Goal: Task Accomplishment & Management: Use online tool/utility

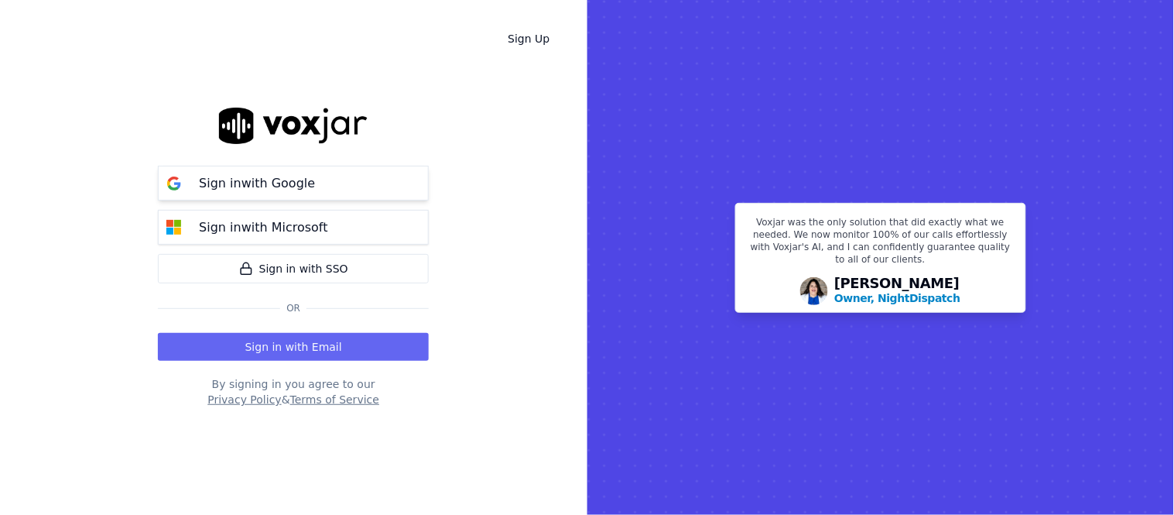
click at [305, 184] on p "Sign in with Google" at bounding box center [257, 183] width 116 height 19
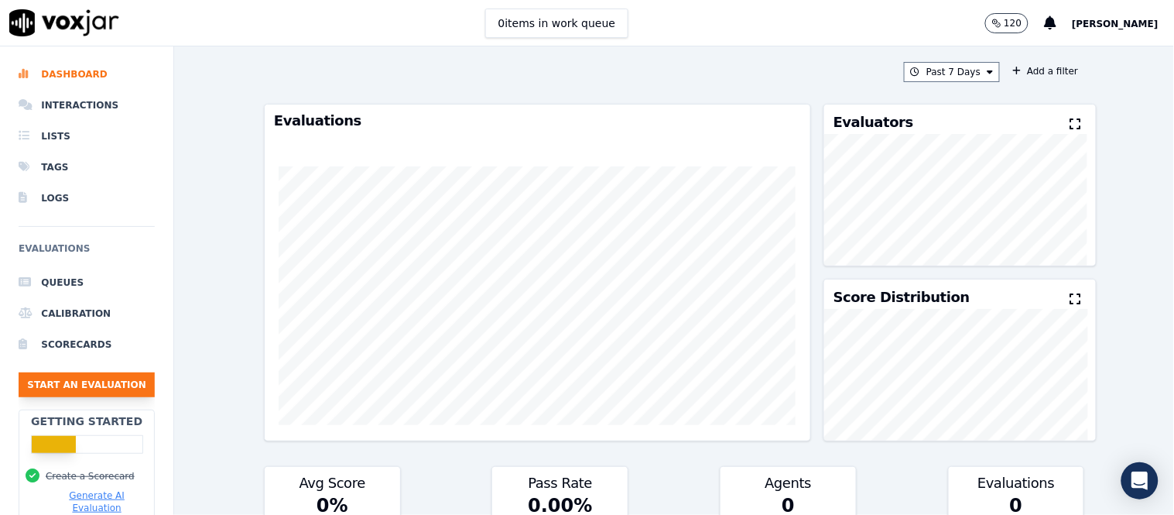
click at [67, 385] on button "Start an Evaluation" at bounding box center [87, 384] width 136 height 25
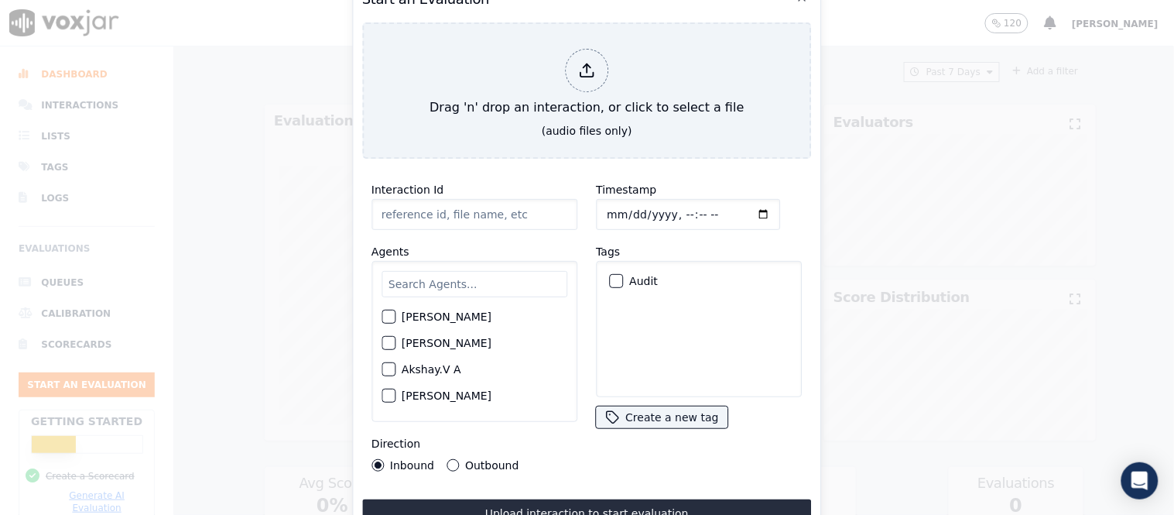
click at [412, 279] on input "text" at bounding box center [474, 284] width 186 height 26
type input "n"
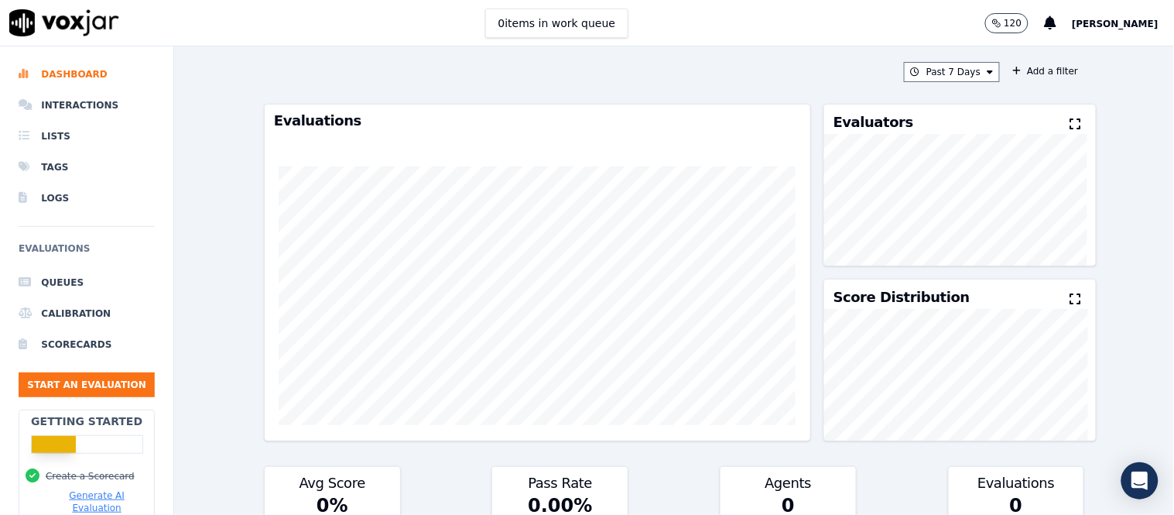
click at [1118, 19] on span "[PERSON_NAME]" at bounding box center [1115, 24] width 87 height 11
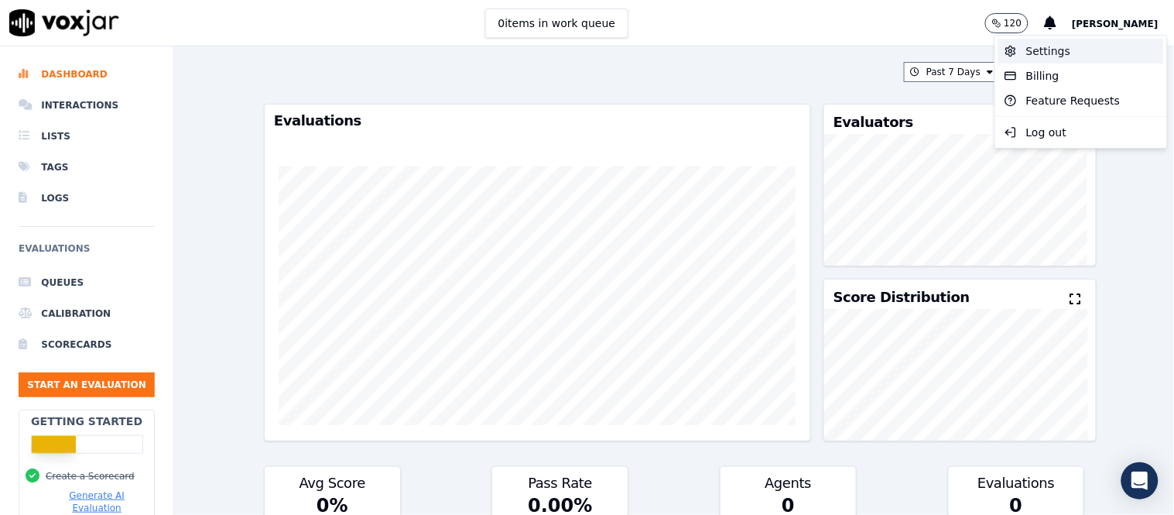
click at [1072, 46] on div "Settings" at bounding box center [1081, 51] width 166 height 25
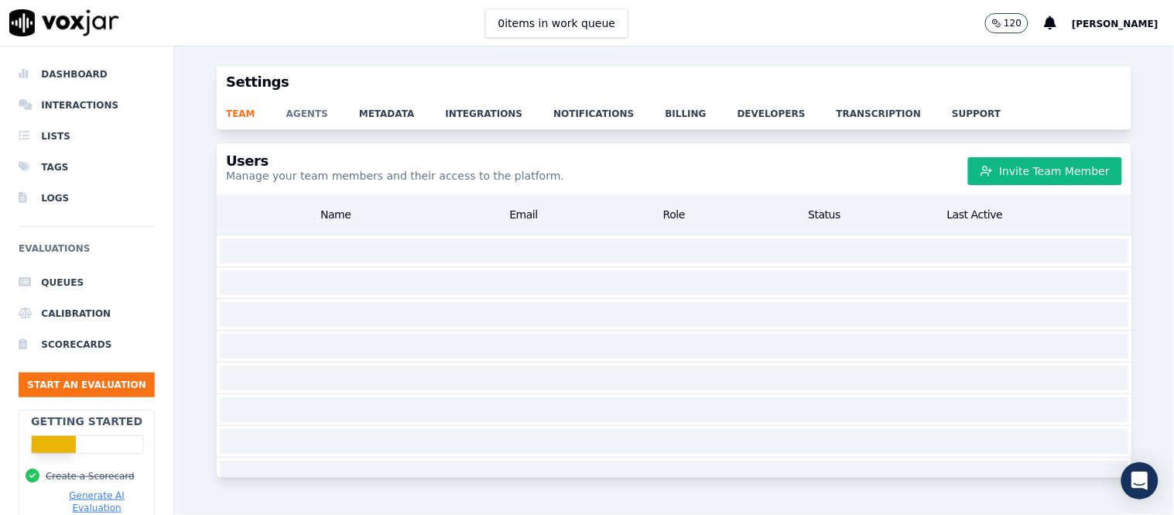
click at [289, 119] on link "agents" at bounding box center [322, 109] width 73 height 22
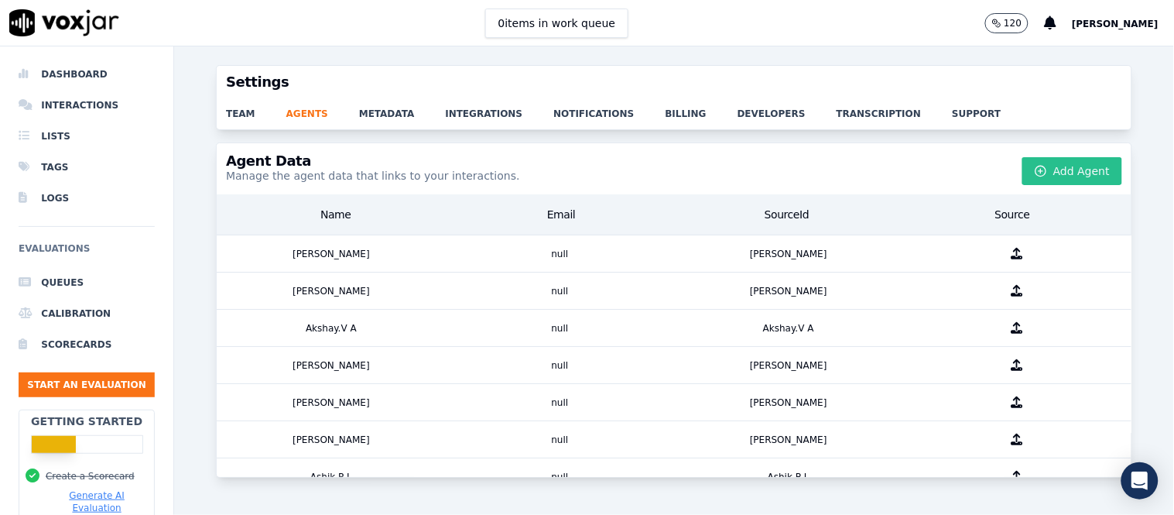
click at [1037, 167] on button "Add Agent" at bounding box center [1072, 171] width 100 height 28
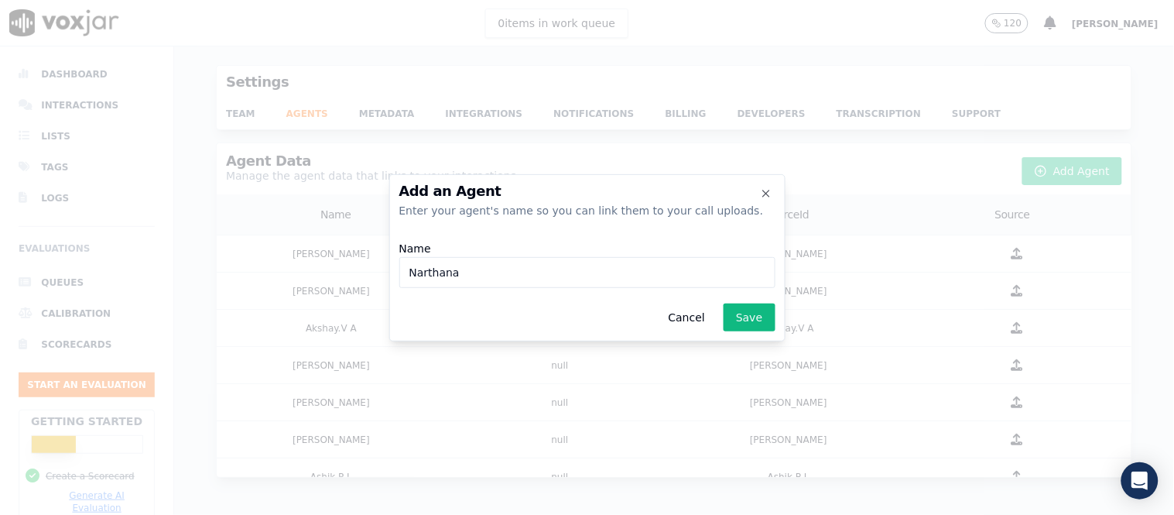
type input "Narthana"
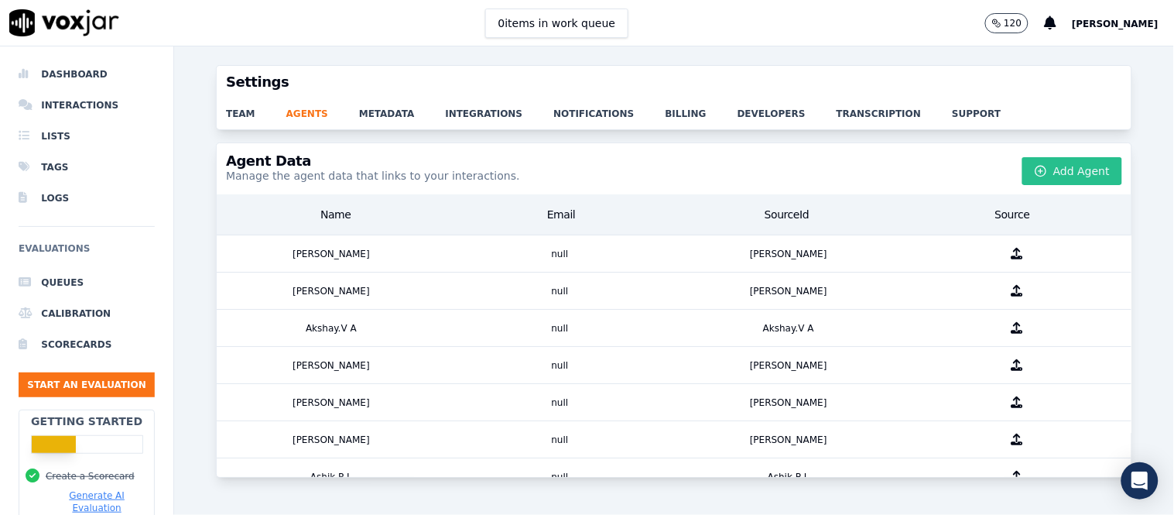
click at [1055, 171] on button "Add Agent" at bounding box center [1072, 171] width 100 height 28
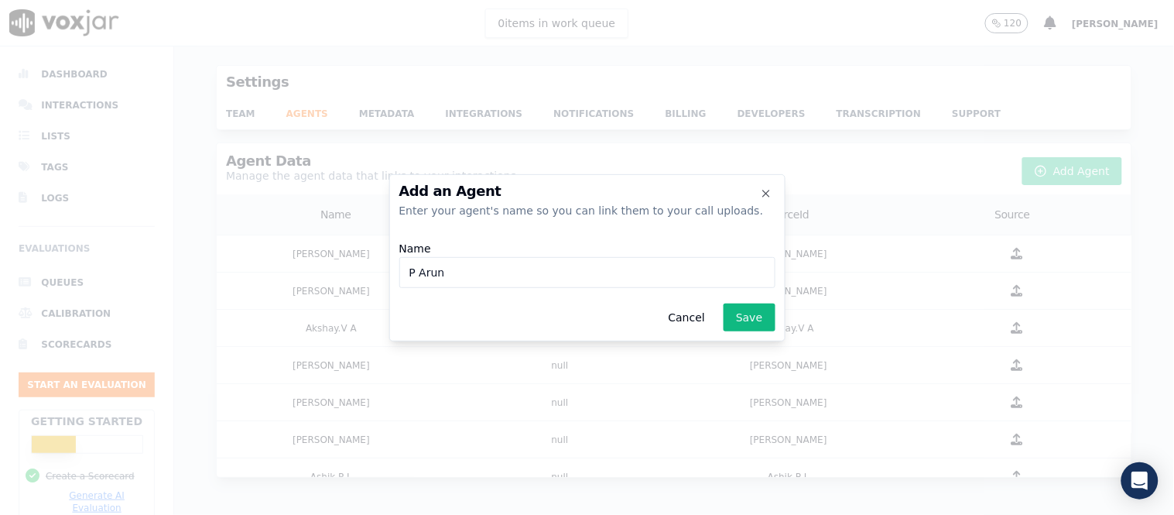
type input "P Arun"
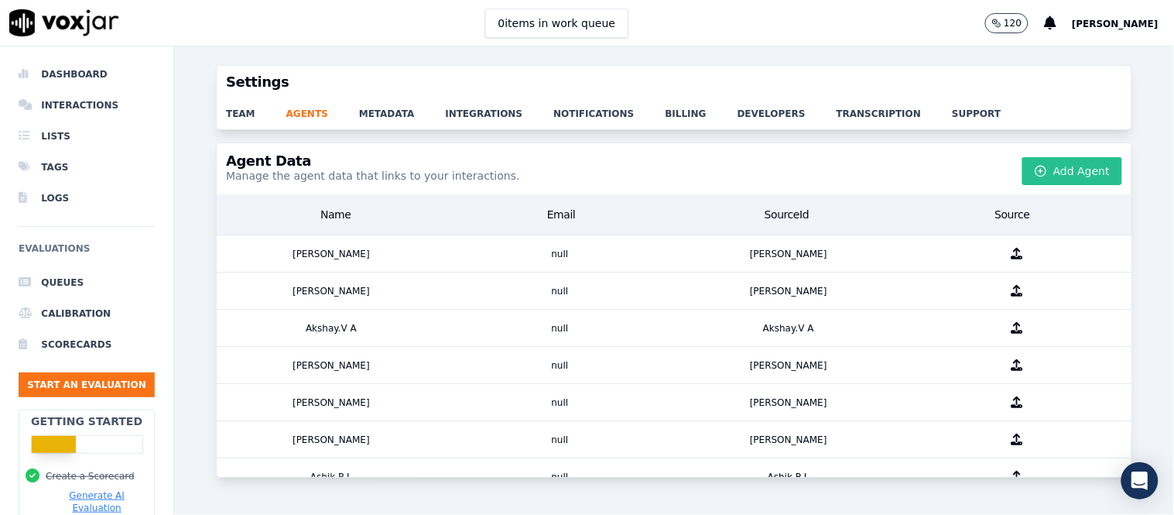
click at [1055, 171] on button "Add Agent" at bounding box center [1072, 171] width 100 height 28
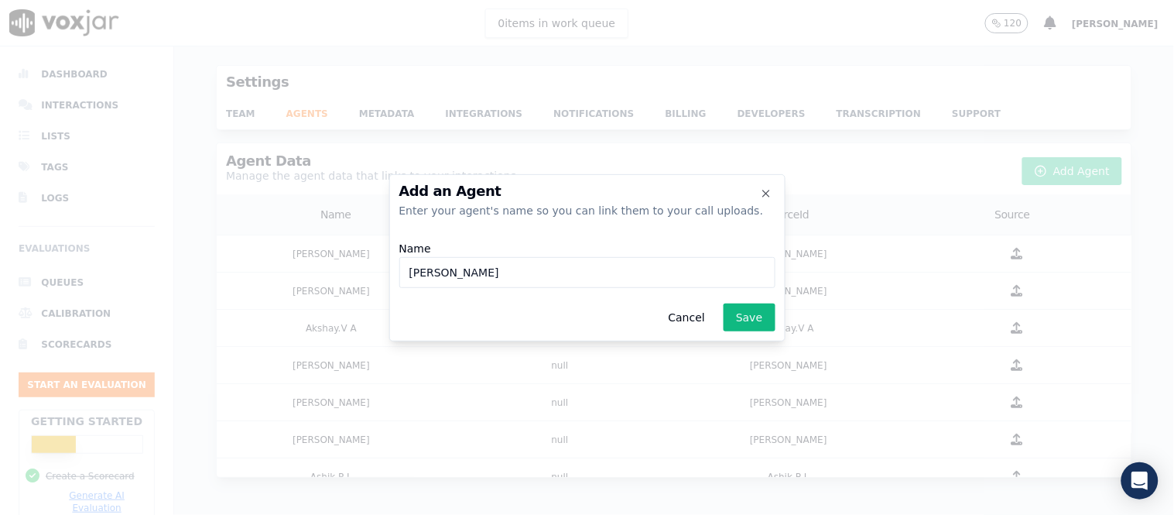
type input "[PERSON_NAME]"
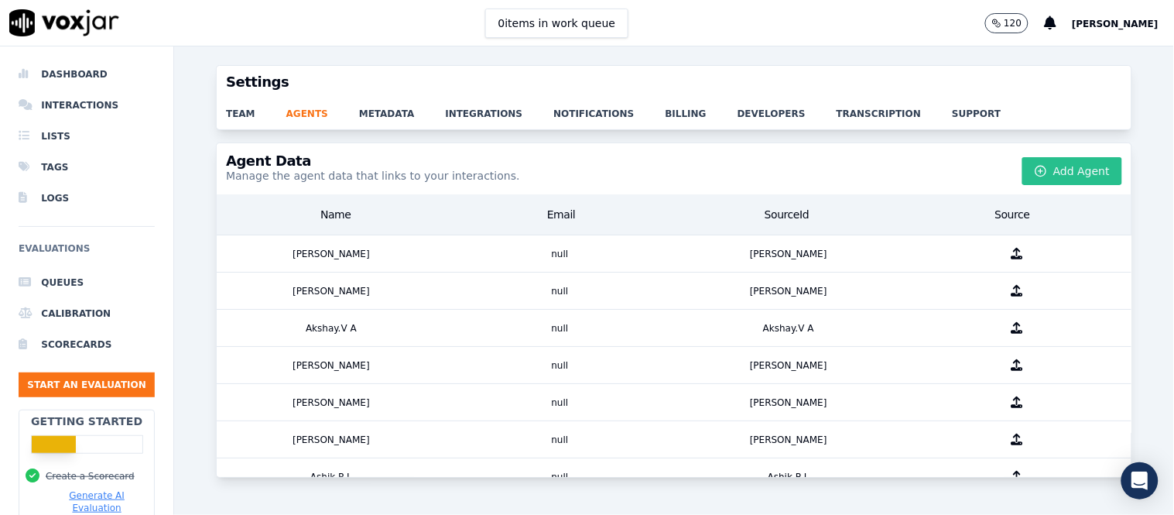
click at [1039, 171] on icon "button" at bounding box center [1041, 171] width 4 height 0
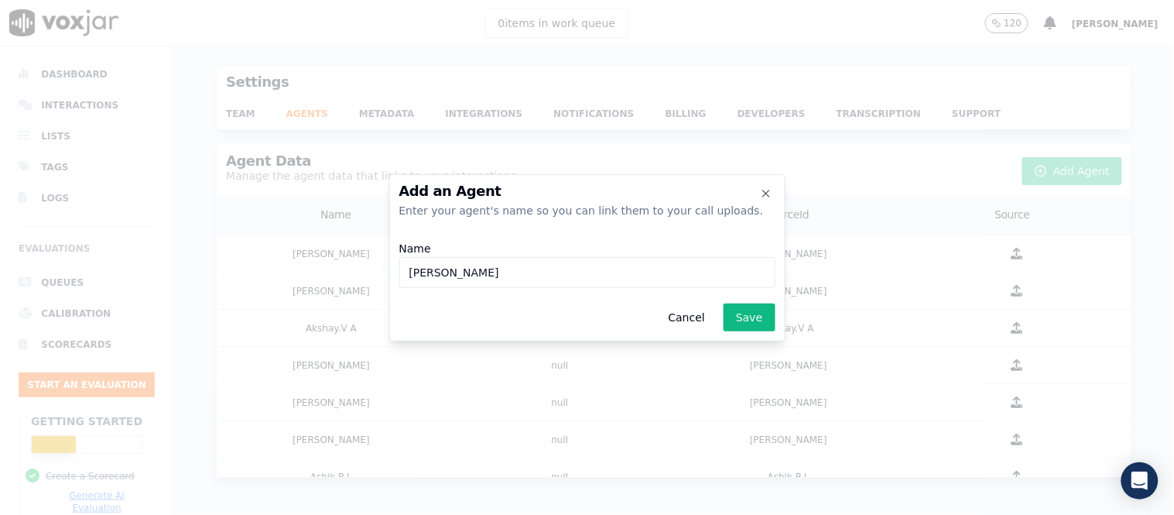
type input "[PERSON_NAME]"
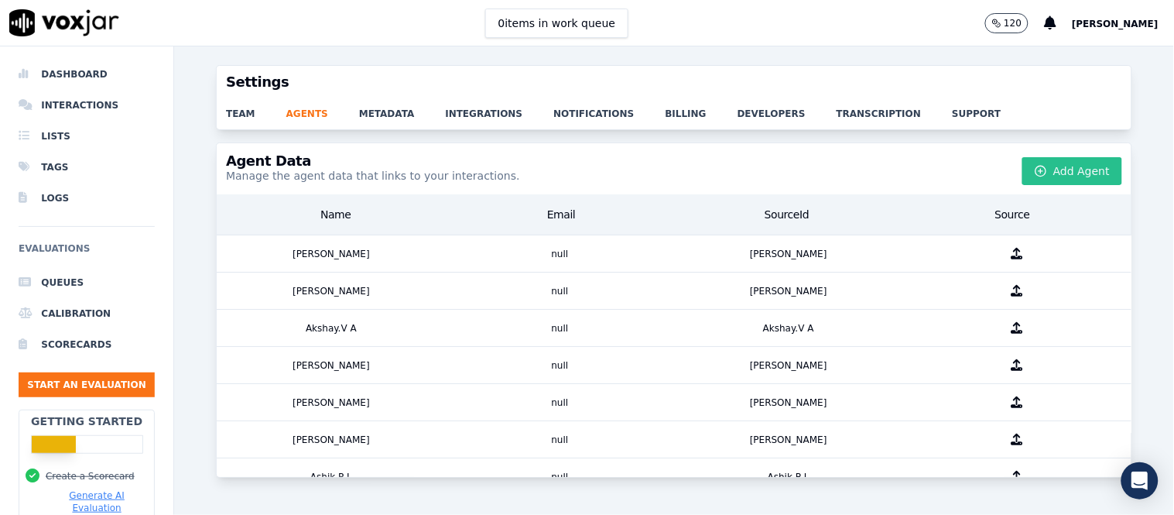
click at [1039, 171] on icon "button" at bounding box center [1041, 171] width 4 height 0
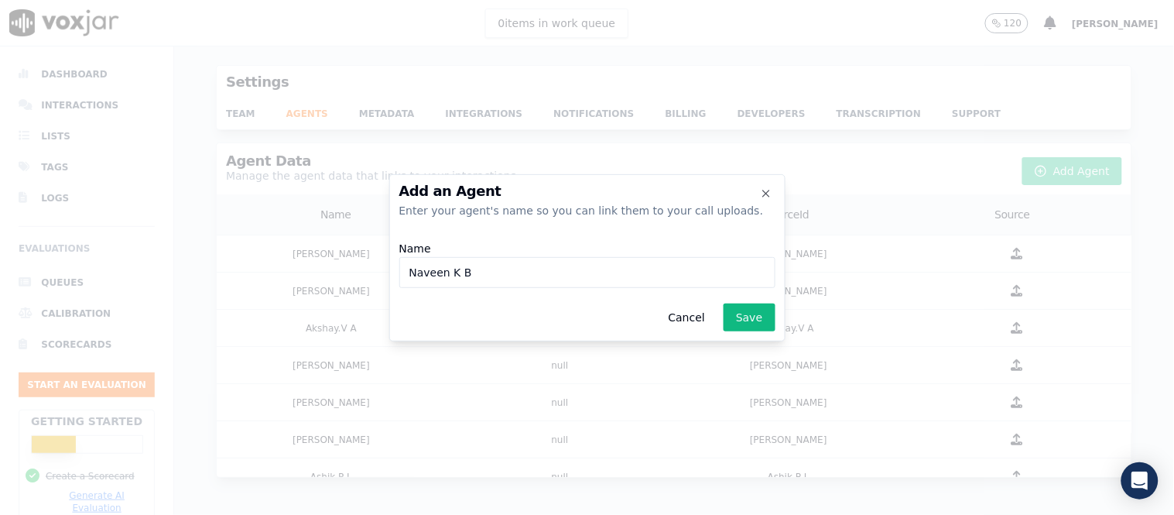
type input "Naveen K B"
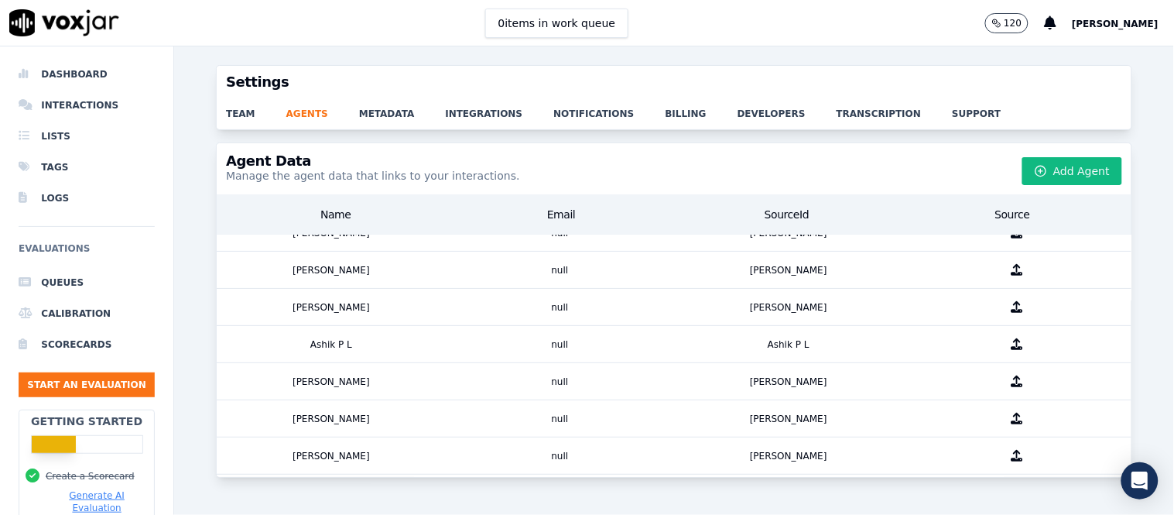
scroll to position [94, 0]
click at [1043, 152] on div "Agent Data Manage the agent data that links to your interactions. Add Agent" at bounding box center [674, 168] width 915 height 51
click at [1042, 163] on button "Add Agent" at bounding box center [1072, 171] width 100 height 28
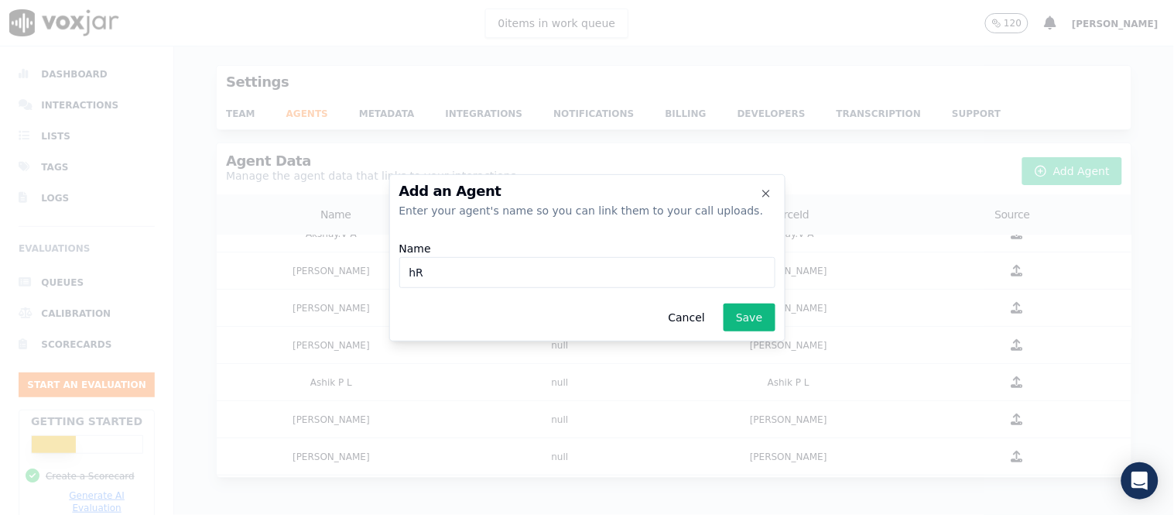
type input "h"
type input "[PERSON_NAME]"
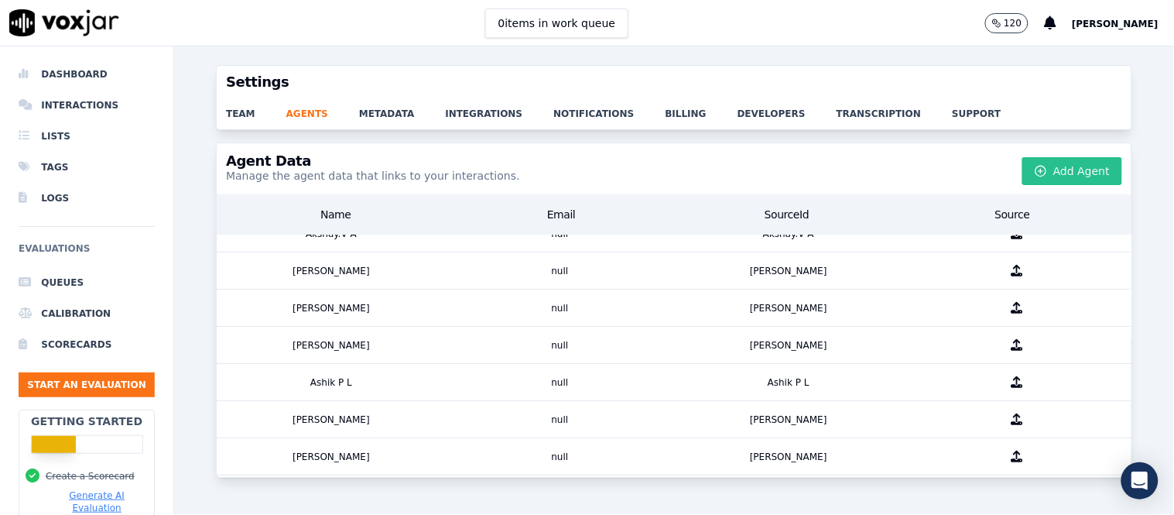
click at [1040, 173] on button "Add Agent" at bounding box center [1072, 171] width 100 height 28
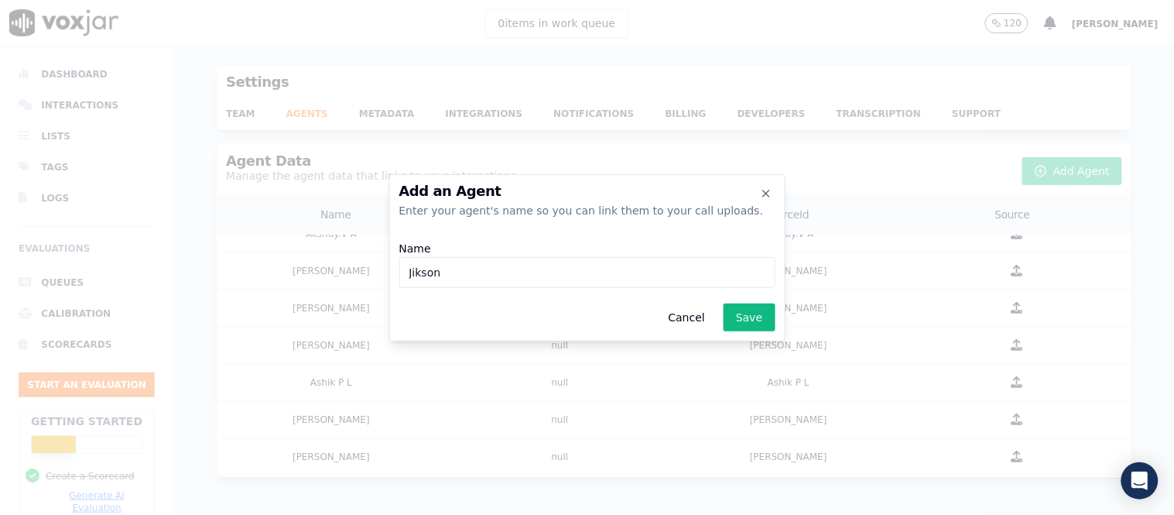
type input "Jikson"
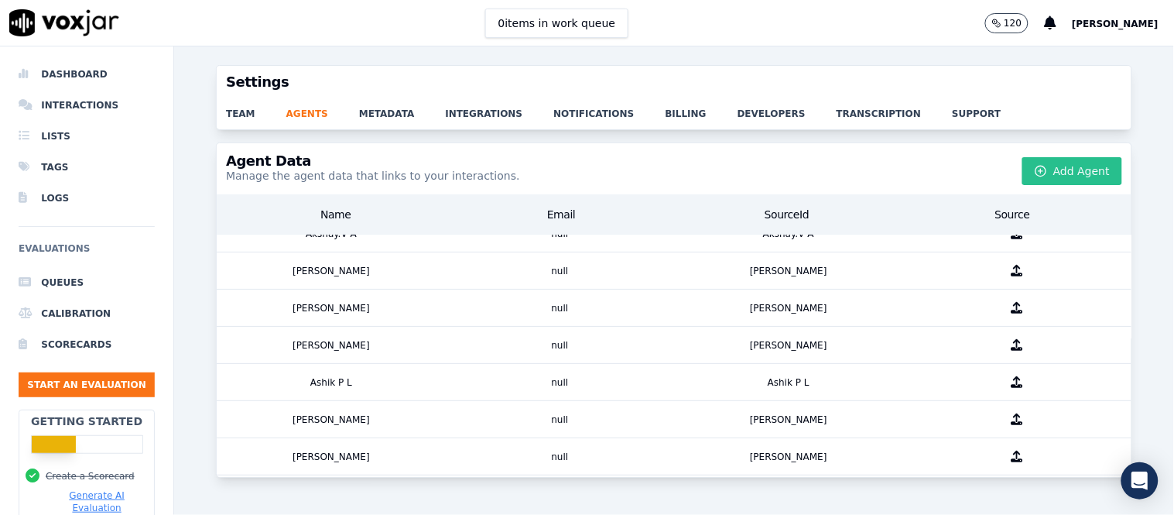
click at [1042, 173] on button "Add Agent" at bounding box center [1072, 171] width 100 height 28
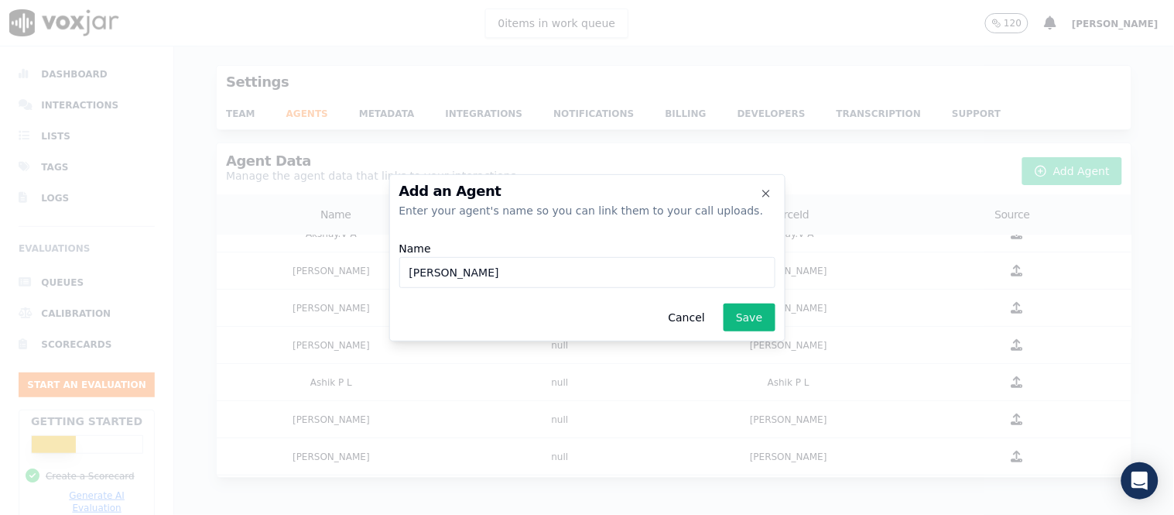
type input "[PERSON_NAME]"
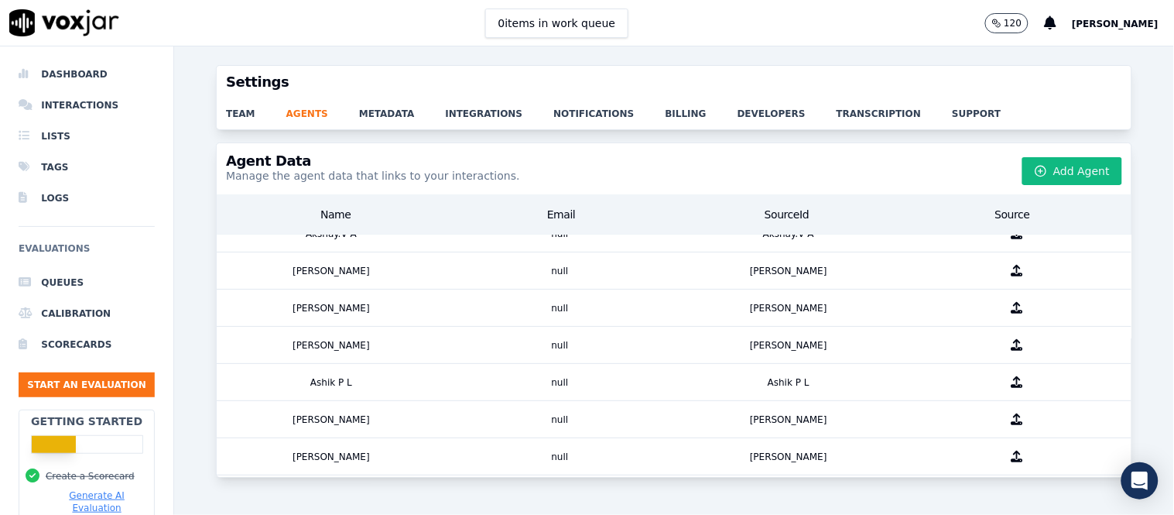
click at [1041, 173] on button "Add Agent" at bounding box center [1072, 171] width 100 height 28
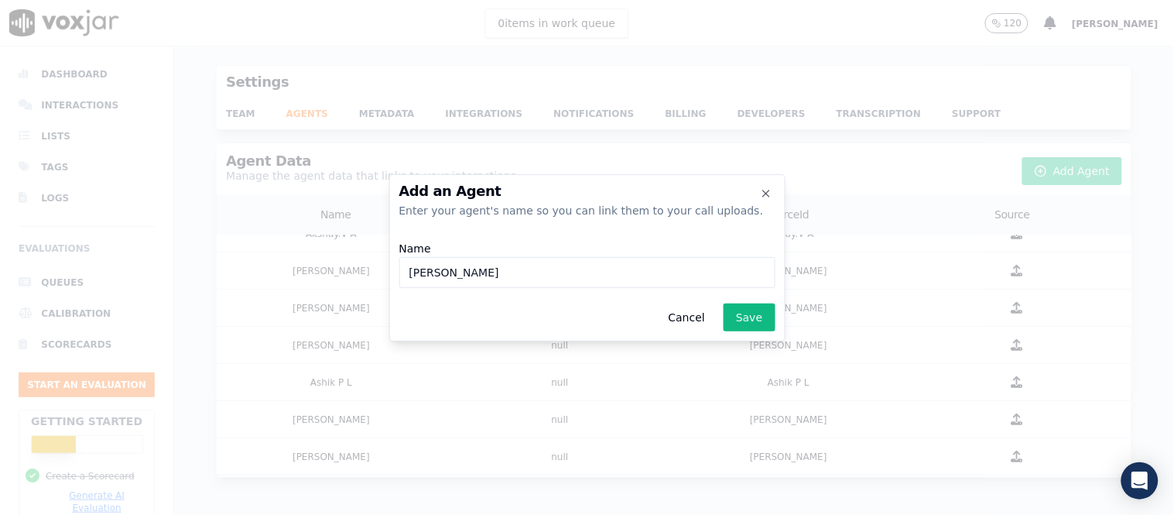
type input "[PERSON_NAME]"
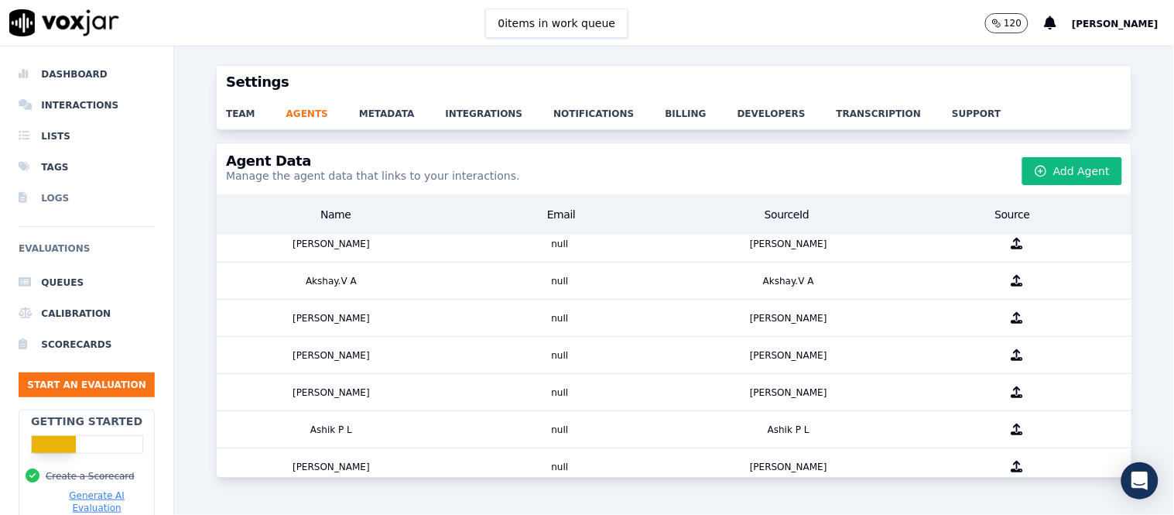
scroll to position [0, 0]
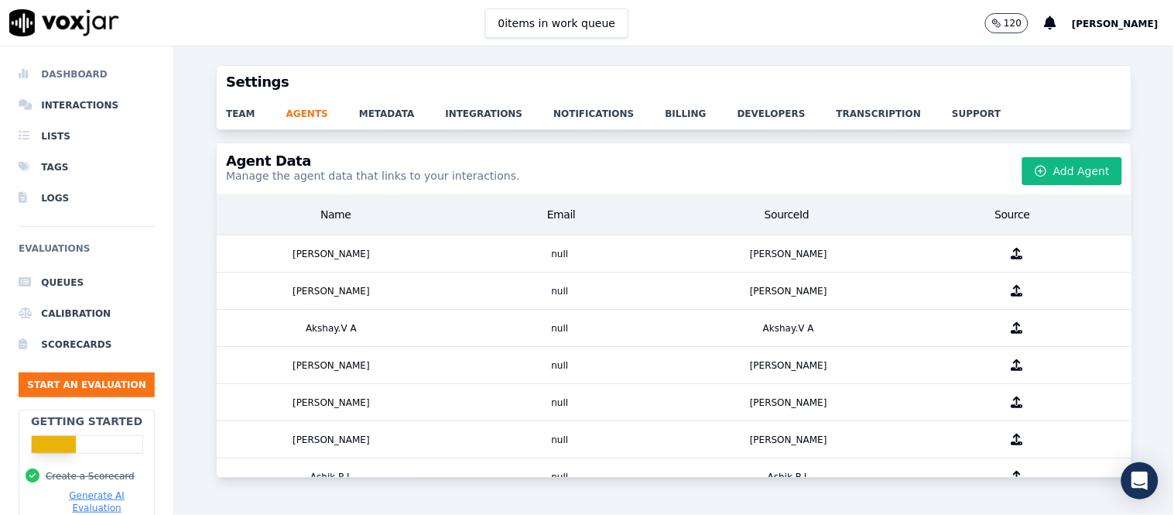
click at [68, 77] on li "Dashboard" at bounding box center [87, 74] width 136 height 31
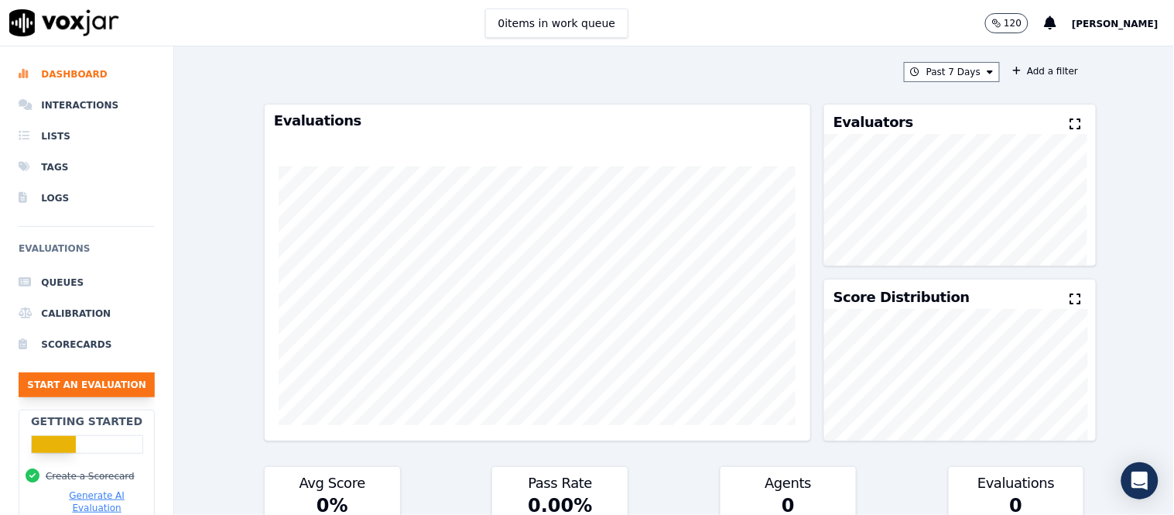
click at [53, 385] on button "Start an Evaluation" at bounding box center [87, 384] width 136 height 25
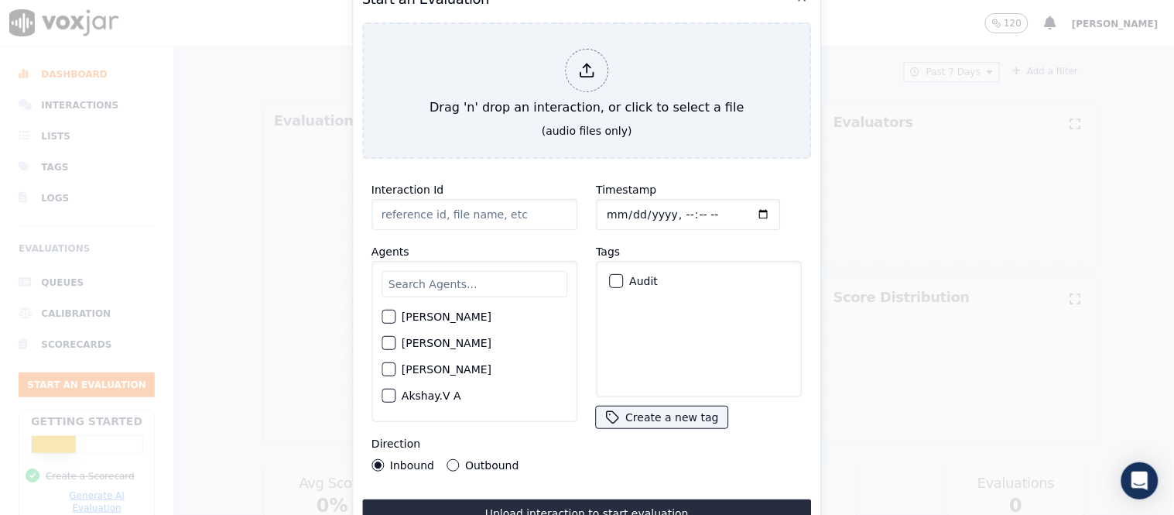
click at [450, 276] on input "text" at bounding box center [474, 284] width 186 height 26
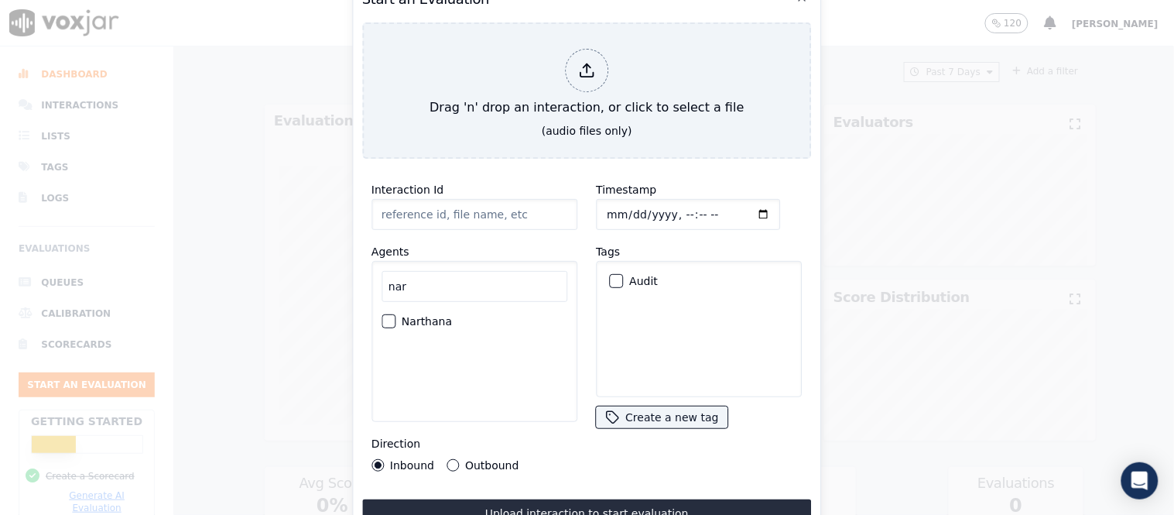
type input "nar"
click at [447, 318] on label "Narthana" at bounding box center [427, 321] width 50 height 11
click at [395, 318] on button "Narthana" at bounding box center [388, 321] width 14 height 14
click at [610, 275] on div "button" at bounding box center [615, 280] width 11 height 11
click at [450, 459] on button "Outbound" at bounding box center [452, 465] width 12 height 12
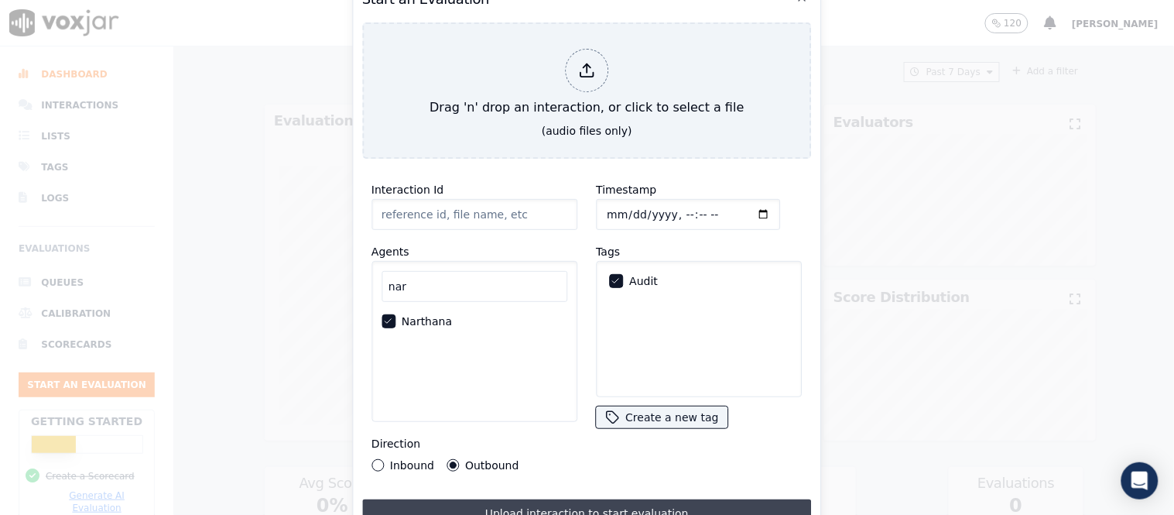
type input "[Narthana V PH]_[PHONE_NUMBER]_20250908094913(7233).wav"
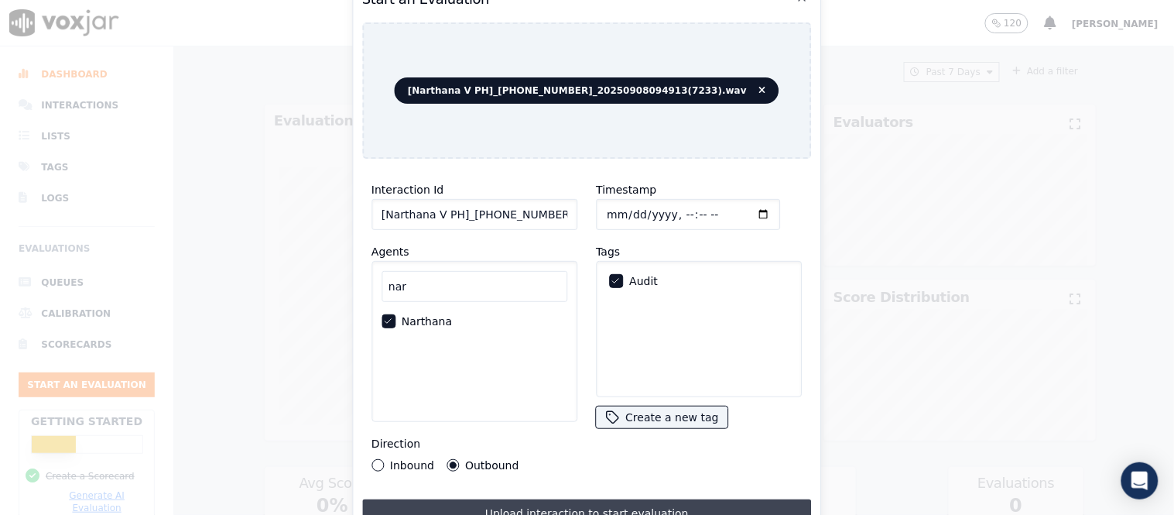
click at [642, 501] on button "Upload interaction to start evaluation" at bounding box center [587, 513] width 450 height 28
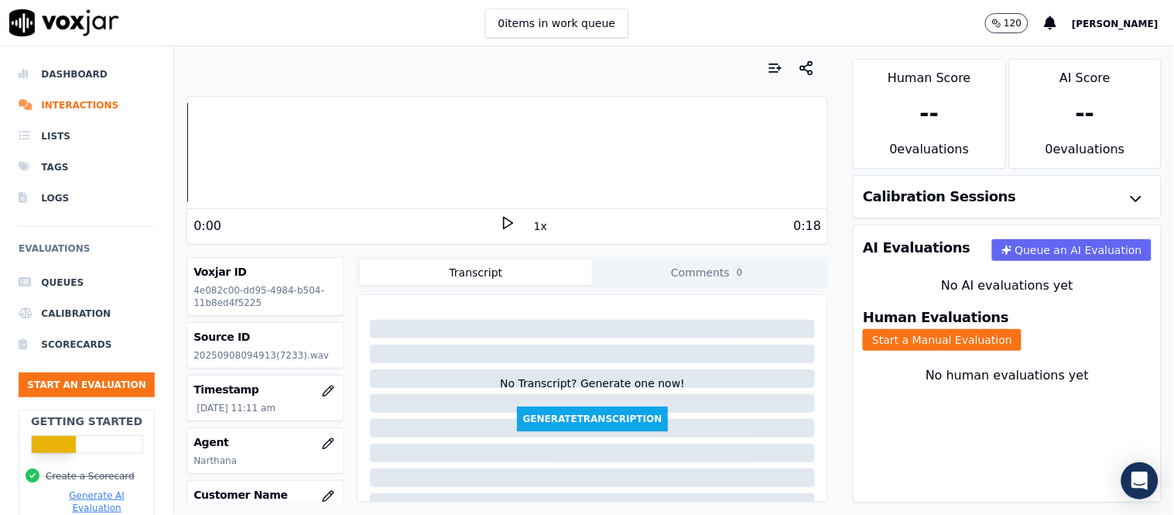
click at [500, 220] on icon at bounding box center [507, 222] width 15 height 15
click at [1002, 329] on button "Start a Manual Evaluation" at bounding box center [942, 340] width 159 height 22
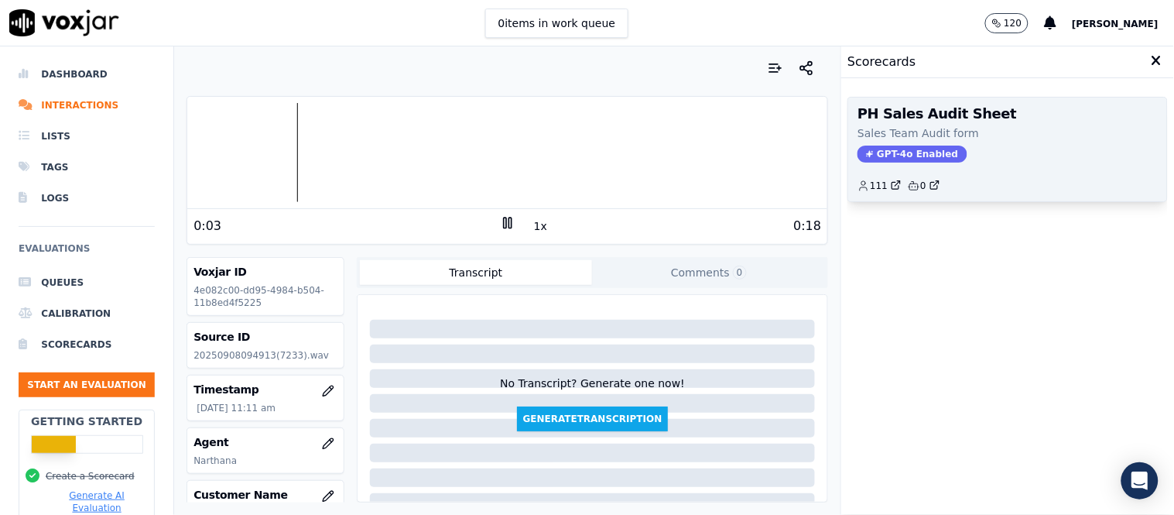
click at [901, 153] on span "GPT-4o Enabled" at bounding box center [911, 153] width 109 height 17
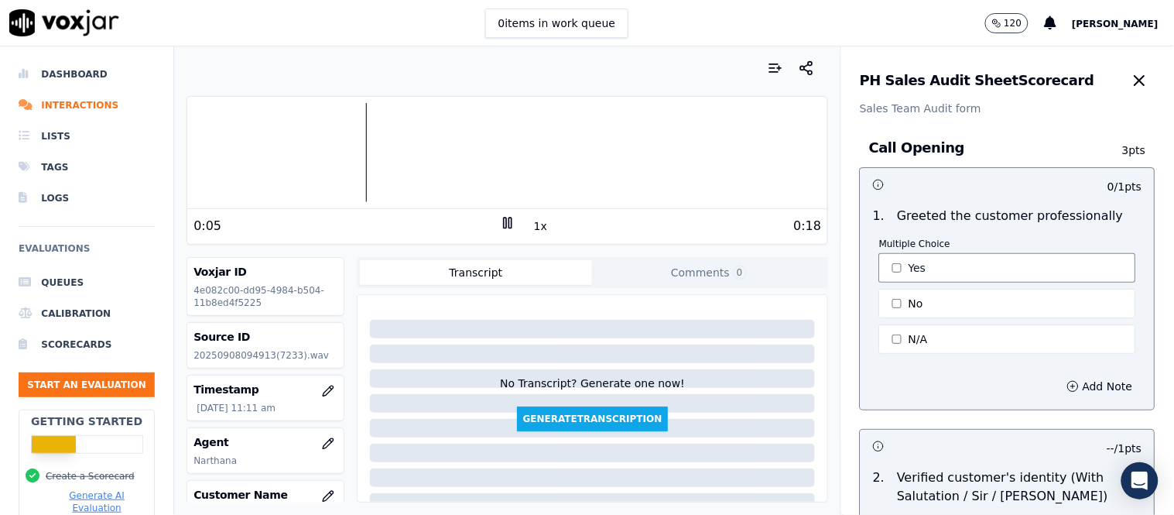
click at [887, 258] on button "Yes" at bounding box center [1007, 267] width 257 height 29
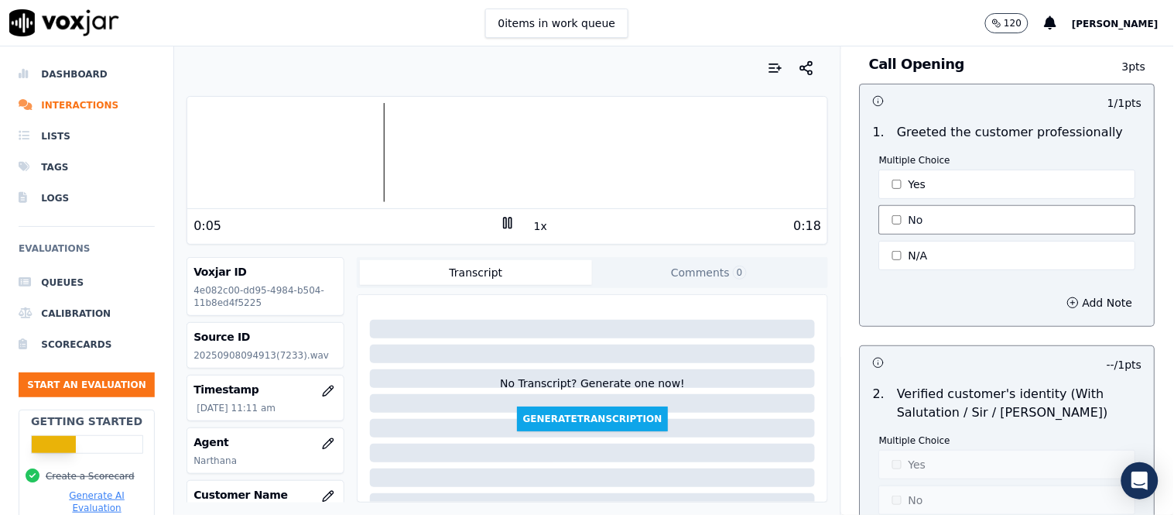
scroll to position [258, 0]
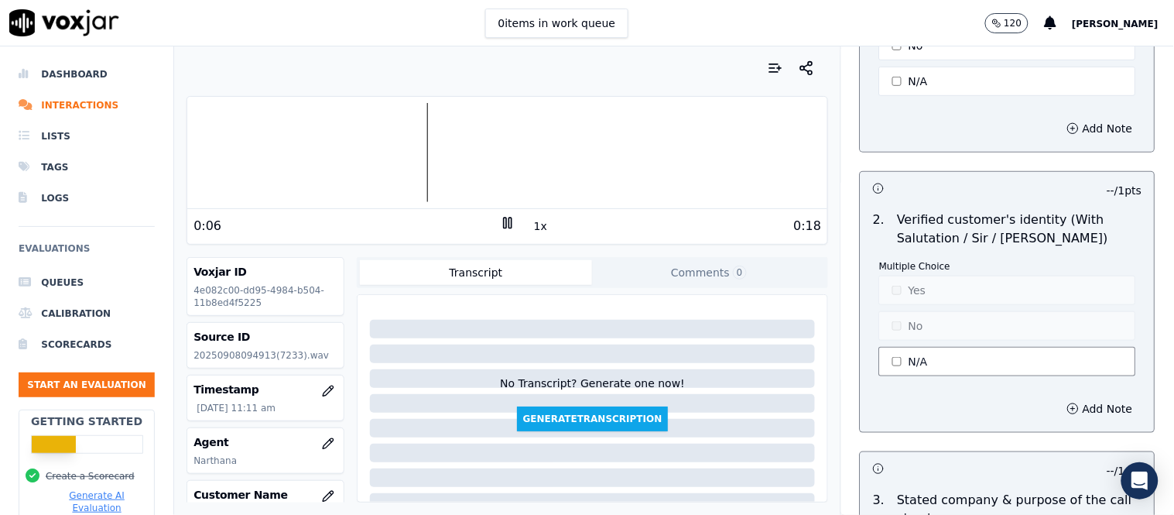
click at [893, 364] on button "N/A" at bounding box center [1007, 361] width 257 height 29
click at [894, 292] on button "Yes" at bounding box center [1007, 289] width 257 height 29
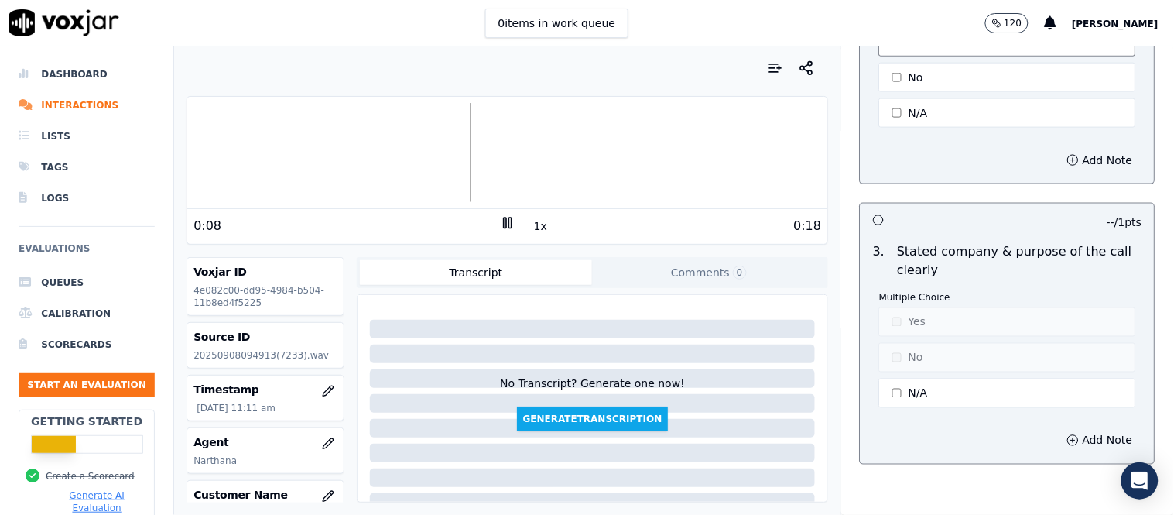
scroll to position [515, 0]
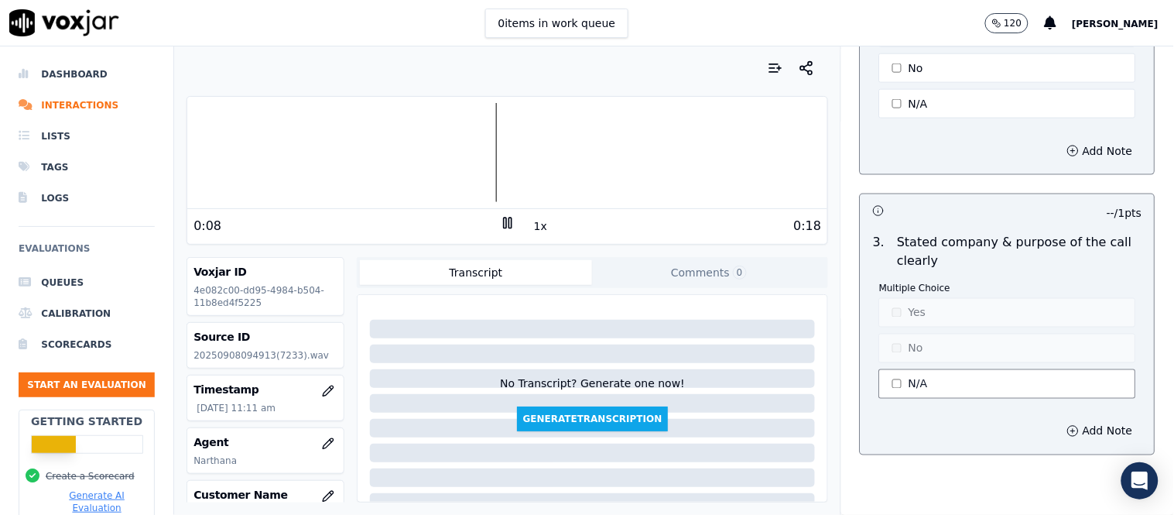
click at [884, 381] on button "N/A" at bounding box center [1007, 383] width 257 height 29
click at [885, 348] on button "No" at bounding box center [1007, 347] width 257 height 29
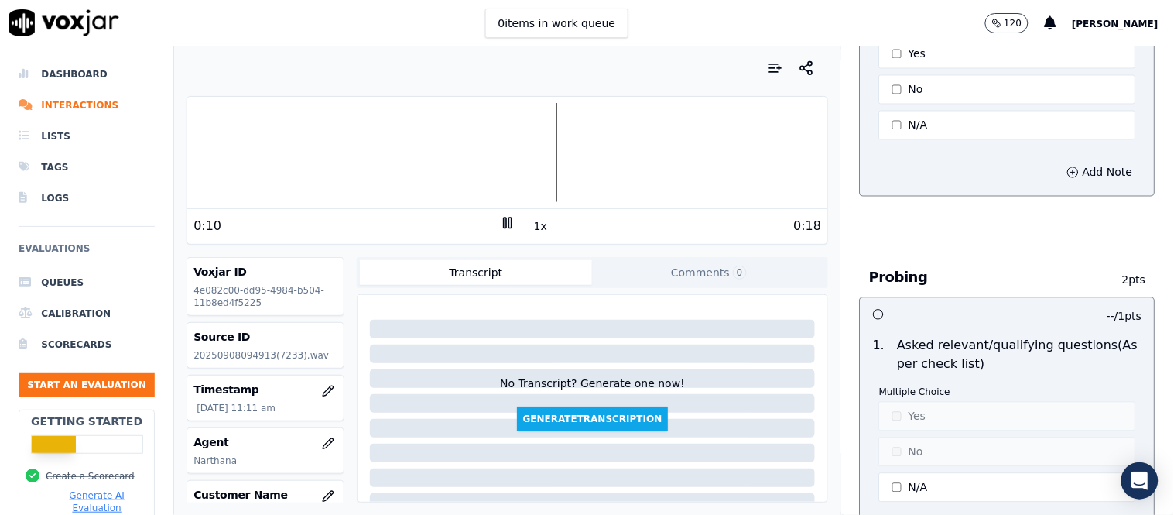
scroll to position [945, 0]
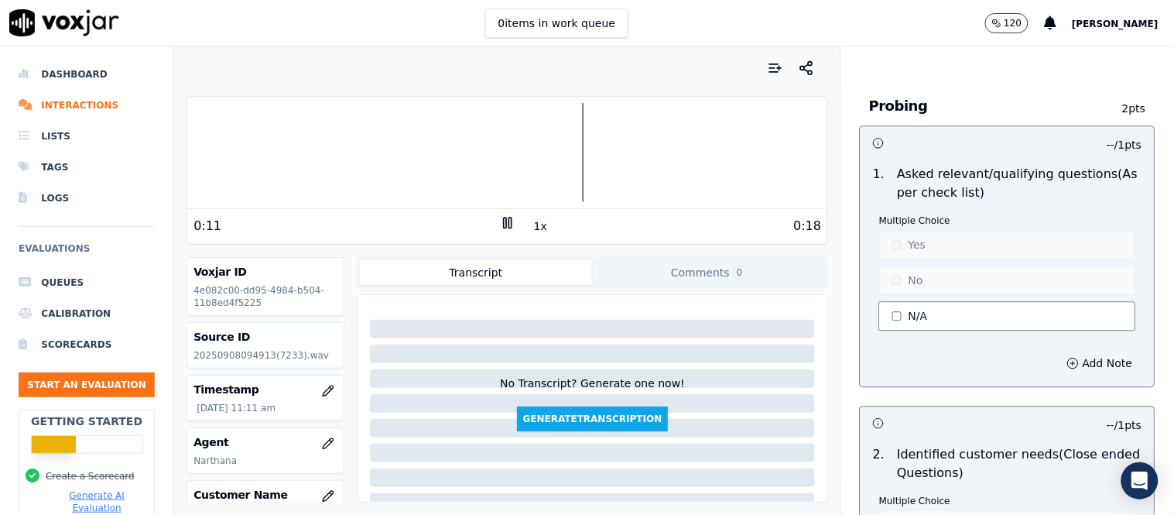
click at [923, 325] on button "N/A" at bounding box center [1007, 315] width 257 height 29
click at [922, 280] on button "No" at bounding box center [1007, 279] width 257 height 29
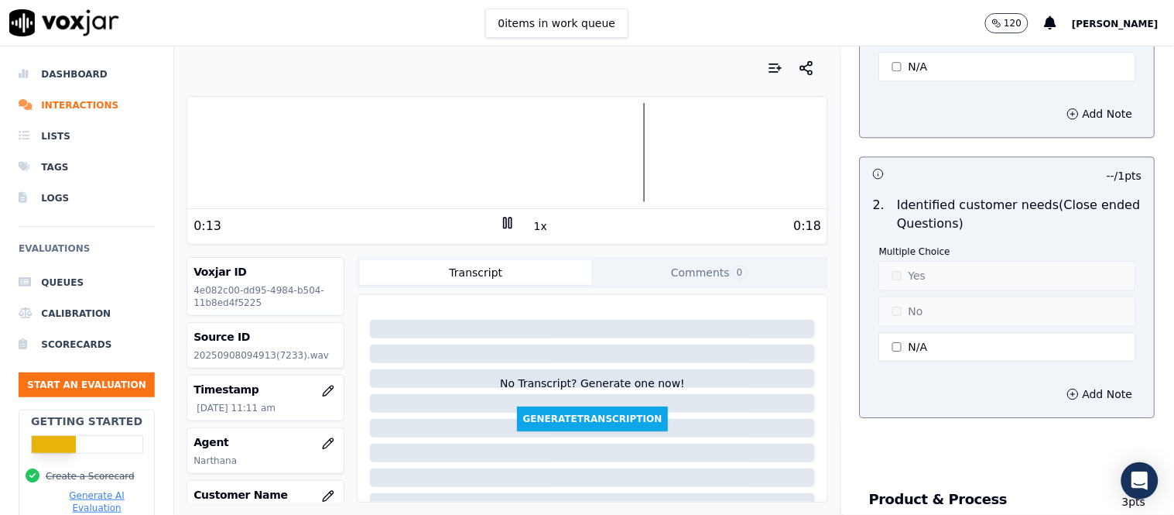
scroll to position [1203, 0]
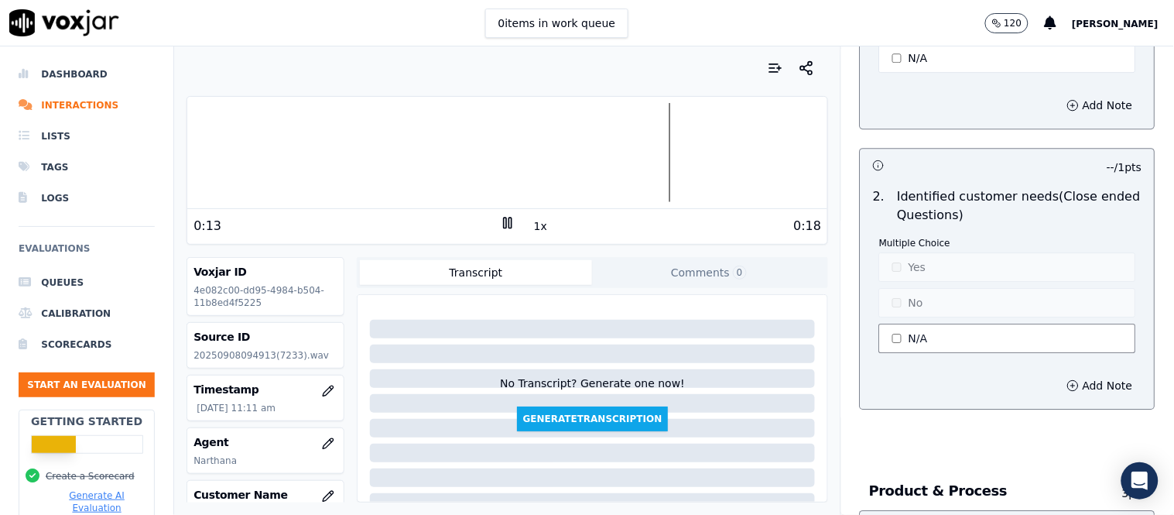
click at [908, 339] on button "N/A" at bounding box center [1007, 337] width 257 height 29
click at [906, 329] on button "N/A" at bounding box center [1007, 337] width 257 height 29
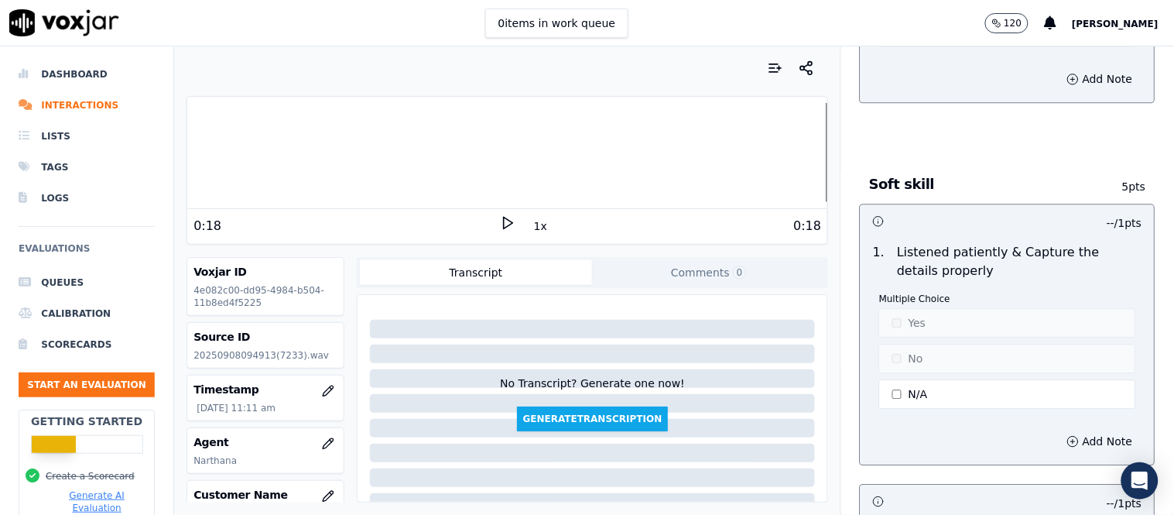
scroll to position [2493, 0]
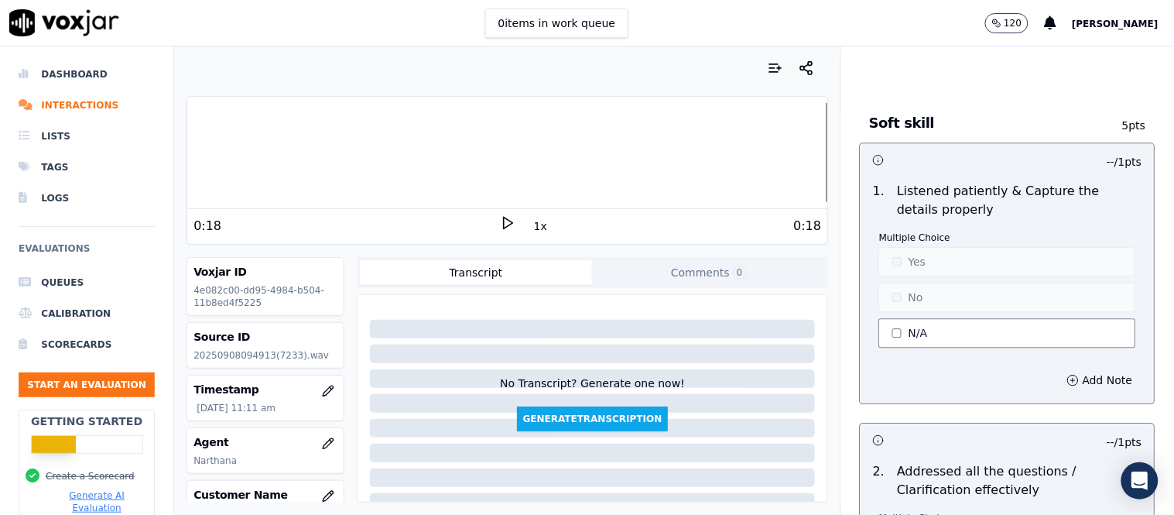
click at [918, 337] on button "N/A" at bounding box center [1007, 332] width 257 height 29
click at [915, 310] on button "No" at bounding box center [1007, 296] width 257 height 29
click at [901, 331] on button "N/A" at bounding box center [1007, 332] width 257 height 29
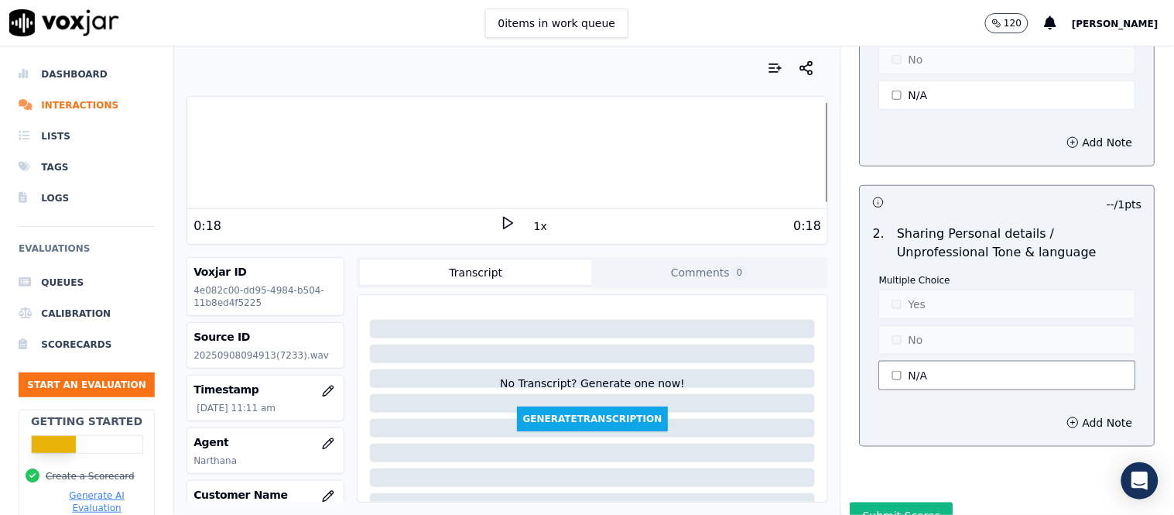
scroll to position [4913, 0]
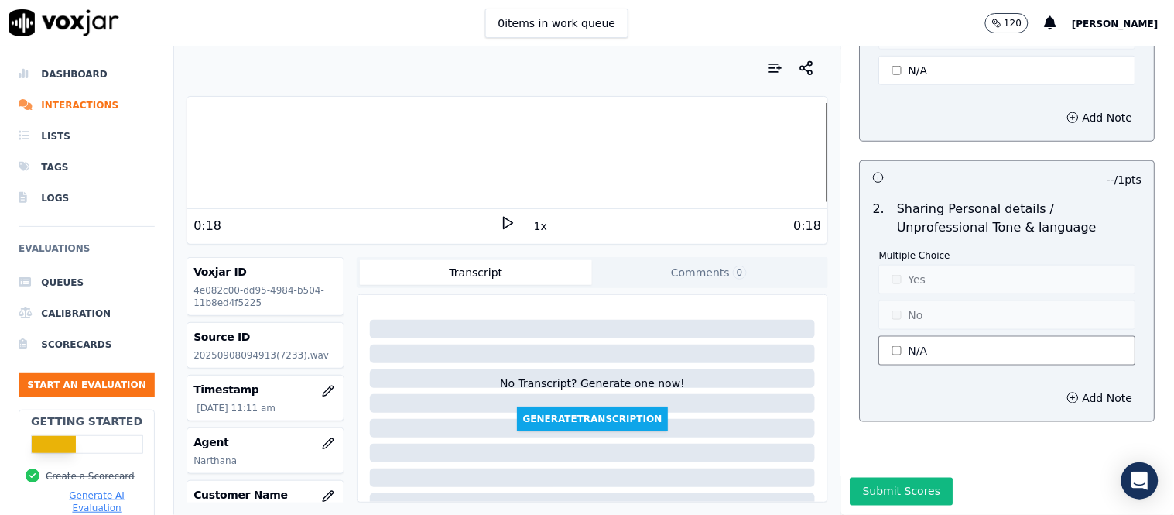
click at [911, 336] on button "N/A" at bounding box center [1007, 350] width 257 height 29
click at [914, 300] on button "No" at bounding box center [1007, 314] width 257 height 29
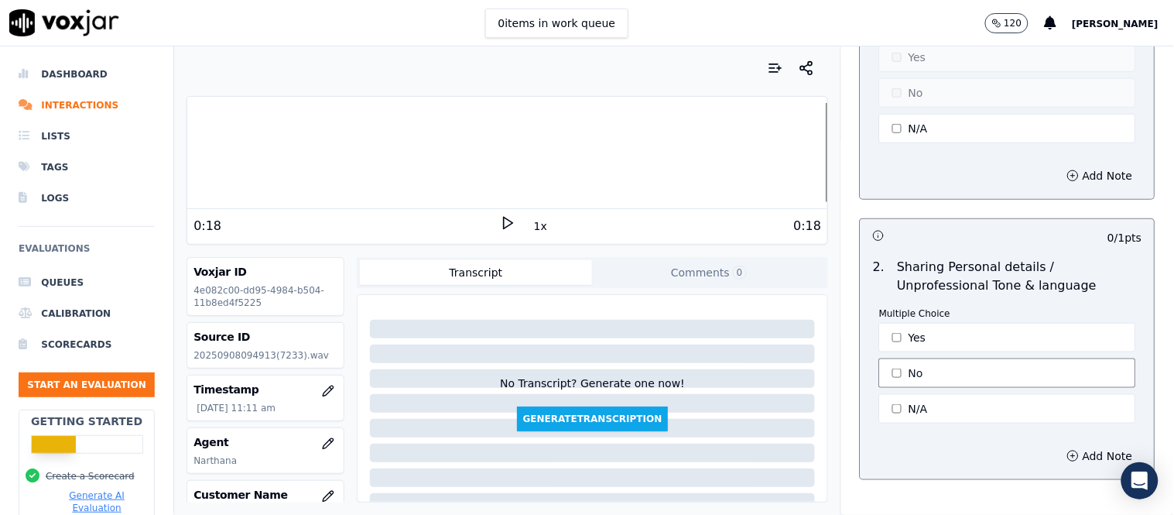
scroll to position [4655, 0]
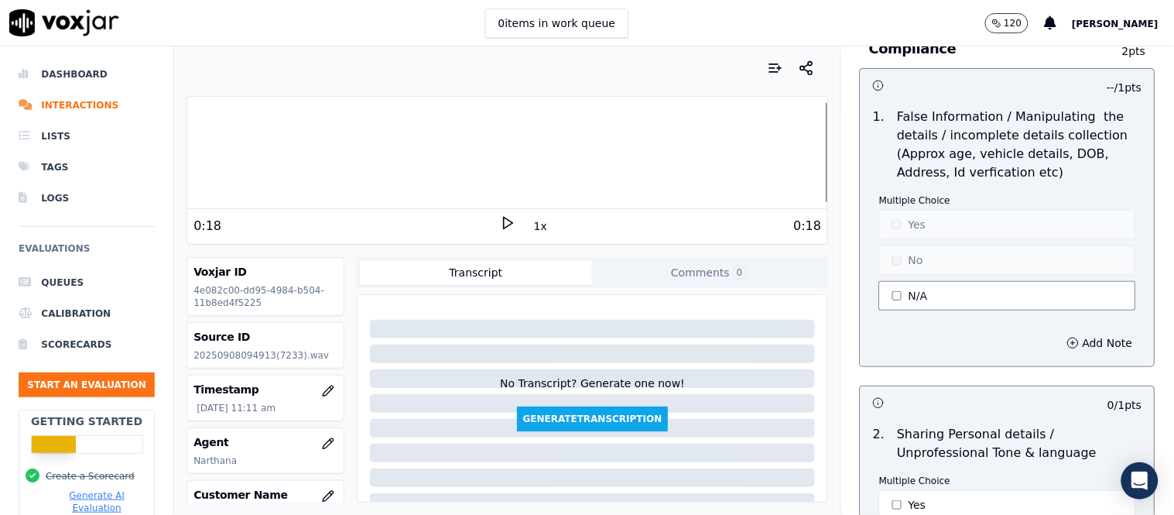
click at [911, 282] on button "N/A" at bounding box center [1007, 295] width 257 height 29
click at [915, 259] on button "No" at bounding box center [1007, 259] width 257 height 29
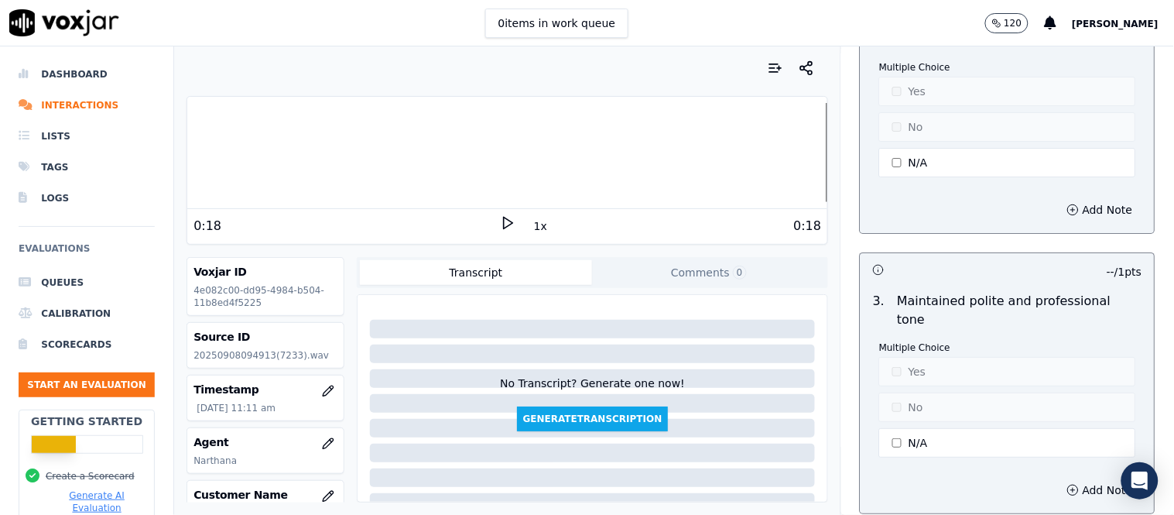
scroll to position [2935, 0]
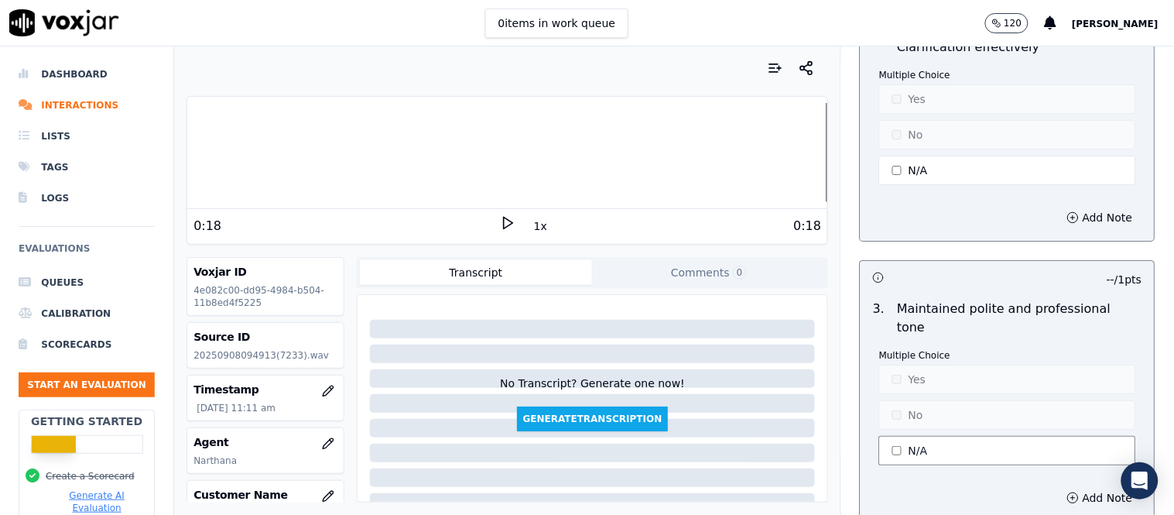
click at [891, 443] on button "N/A" at bounding box center [1007, 450] width 257 height 29
click at [901, 364] on button "Yes" at bounding box center [1007, 378] width 257 height 29
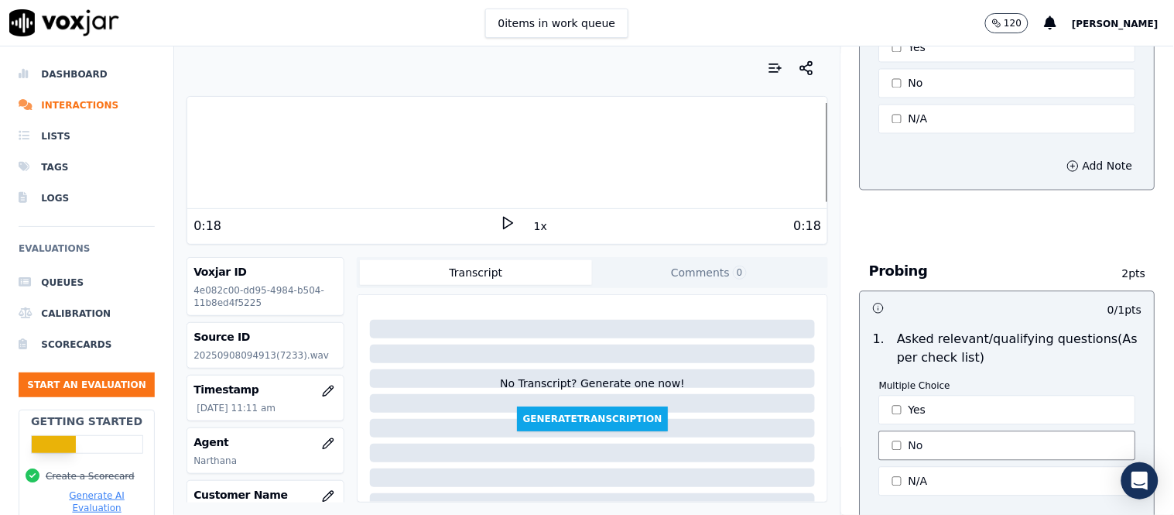
scroll to position [786, 0]
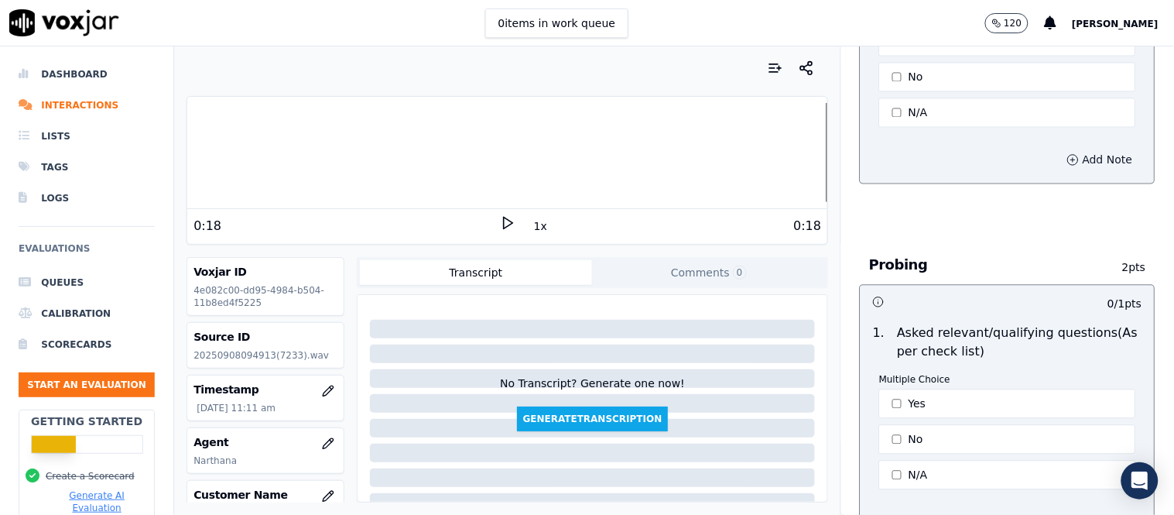
click at [1062, 163] on button "Add Note" at bounding box center [1100, 160] width 84 height 22
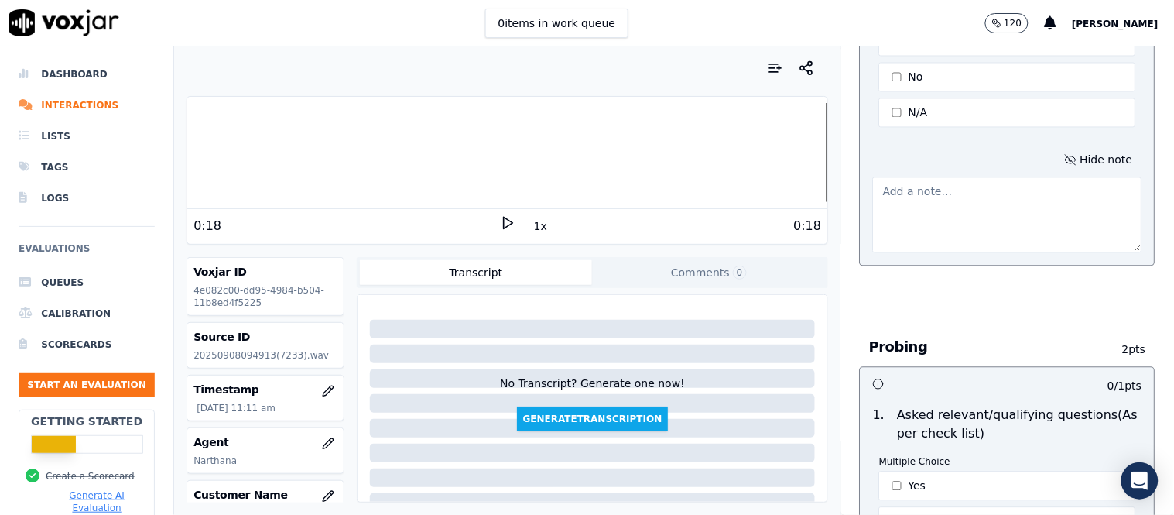
click at [962, 207] on textarea at bounding box center [1007, 215] width 269 height 76
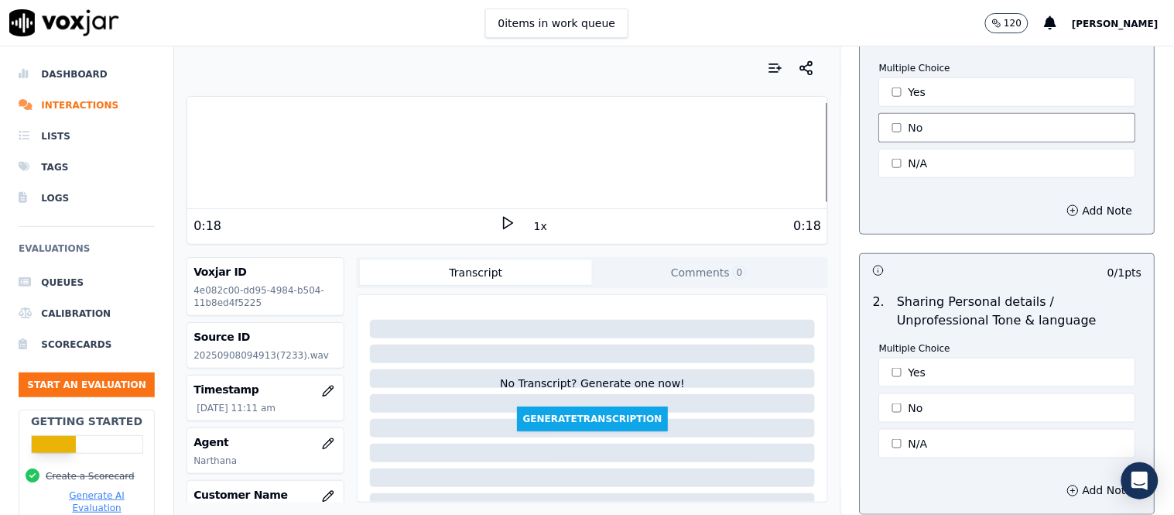
scroll to position [4994, 0]
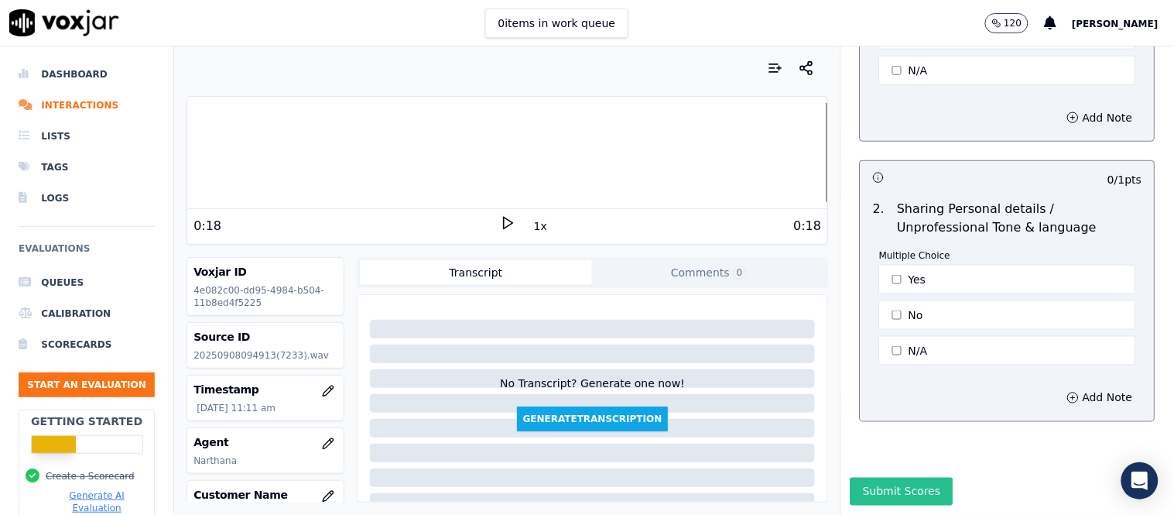
type textarea "proper opening of the call was missing"
click at [862, 477] on button "Submit Scores" at bounding box center [901, 491] width 103 height 28
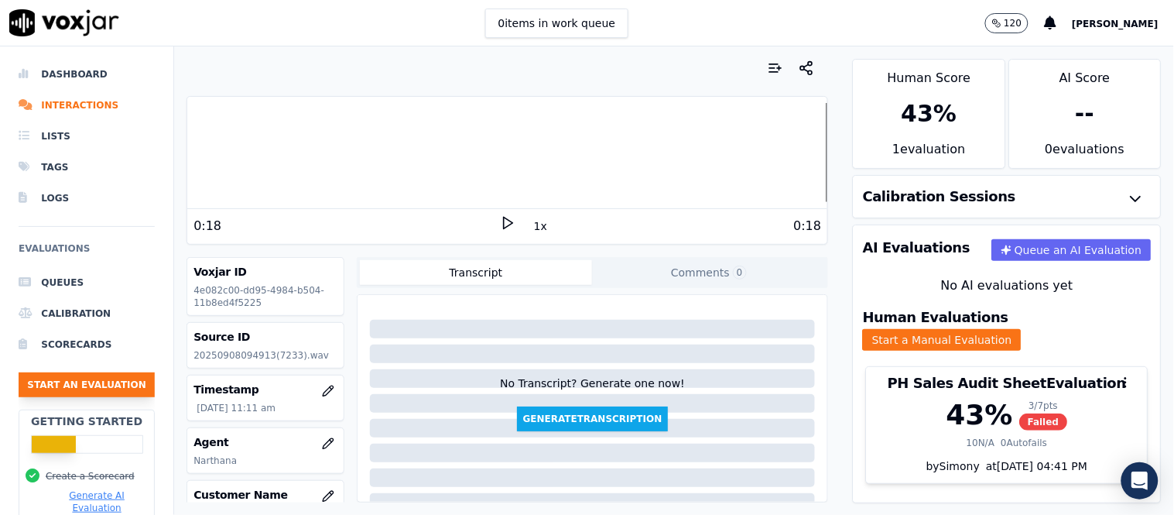
click at [81, 382] on button "Start an Evaluation" at bounding box center [87, 384] width 136 height 25
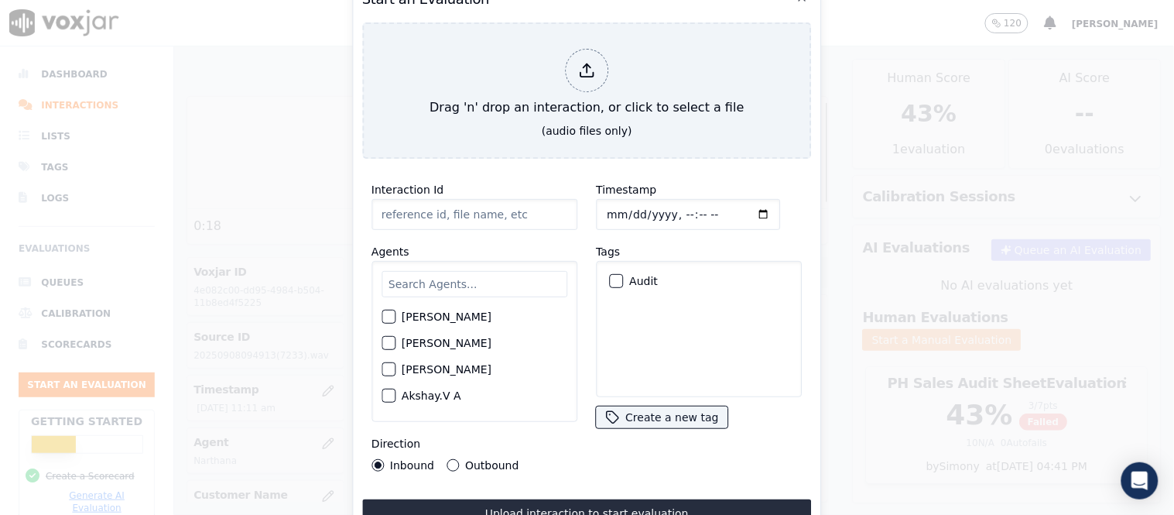
click at [405, 283] on input "text" at bounding box center [474, 284] width 186 height 26
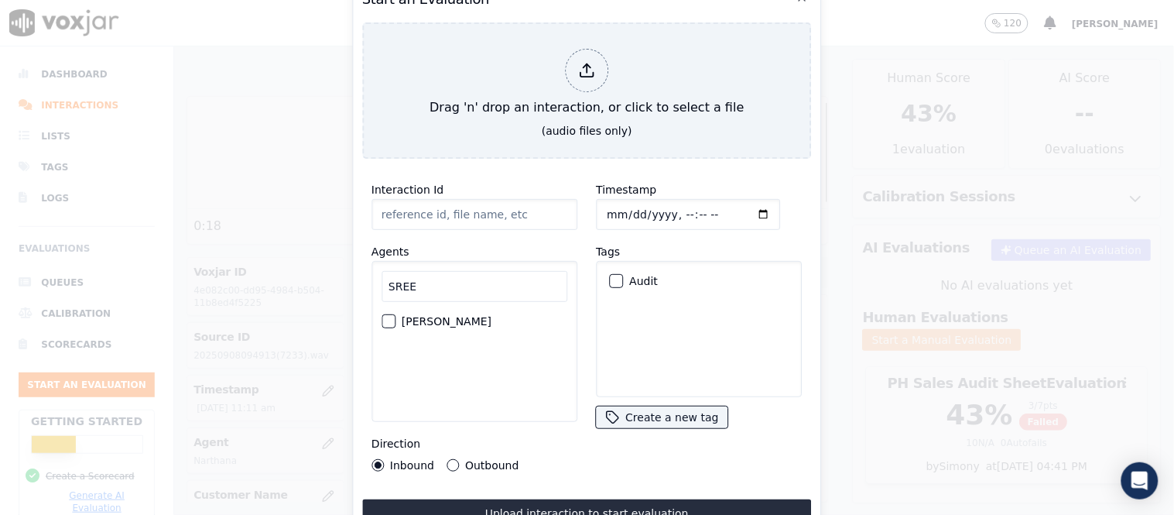
type input "SREE"
click at [383, 316] on div "button" at bounding box center [387, 321] width 11 height 11
click at [610, 275] on div "button" at bounding box center [615, 280] width 11 height 11
click at [451, 459] on button "Outbound" at bounding box center [452, 465] width 12 height 12
click at [562, 499] on button "Upload interaction to start evaluation" at bounding box center [587, 513] width 450 height 28
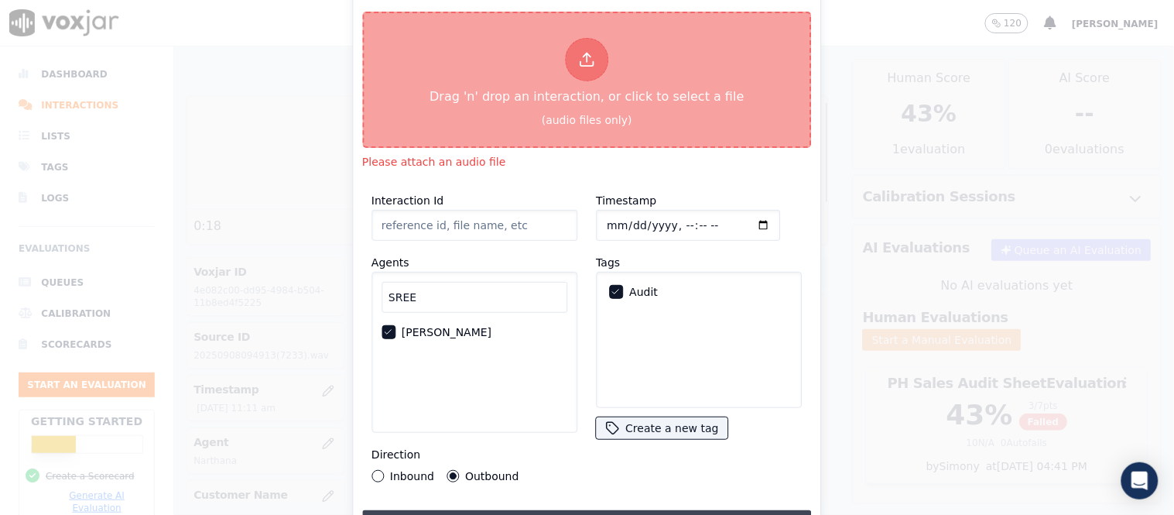
type input "[[PERSON_NAME] PH]_[PHONE_NUMBER]_20250908110912(8450).wav"
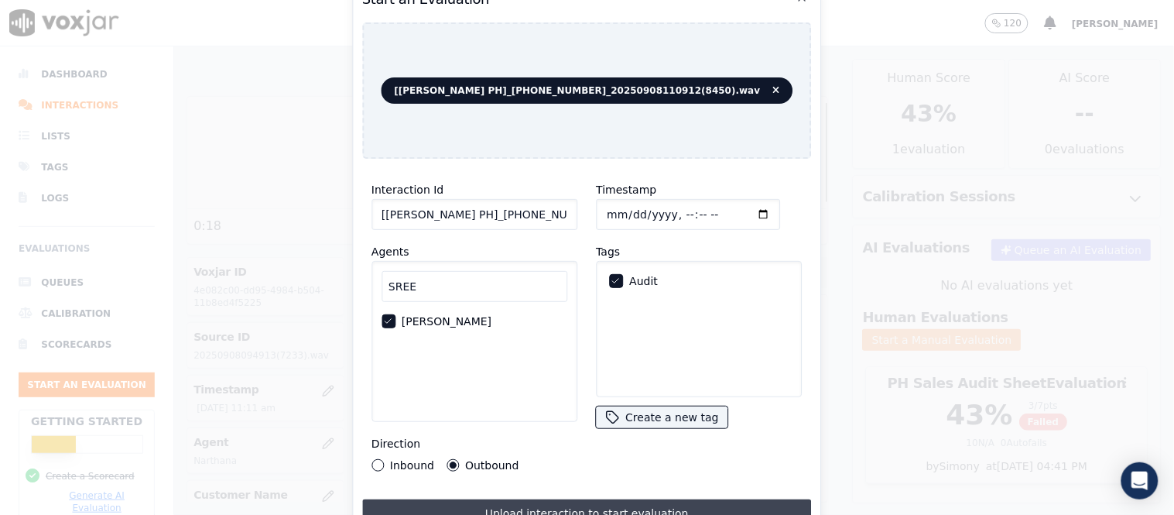
click at [596, 501] on button "Upload interaction to start evaluation" at bounding box center [587, 513] width 450 height 28
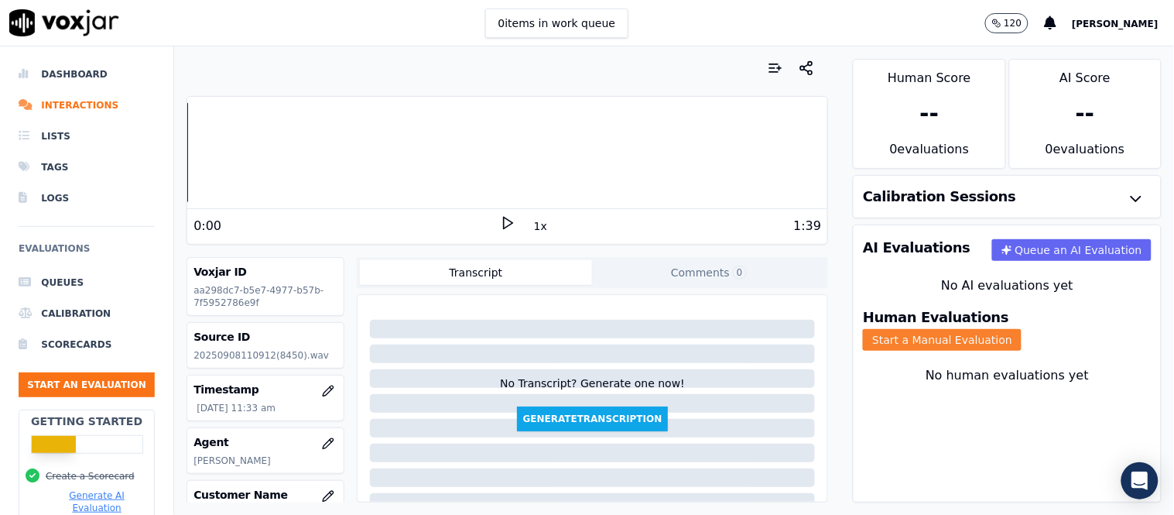
click at [1011, 329] on button "Start a Manual Evaluation" at bounding box center [942, 340] width 159 height 22
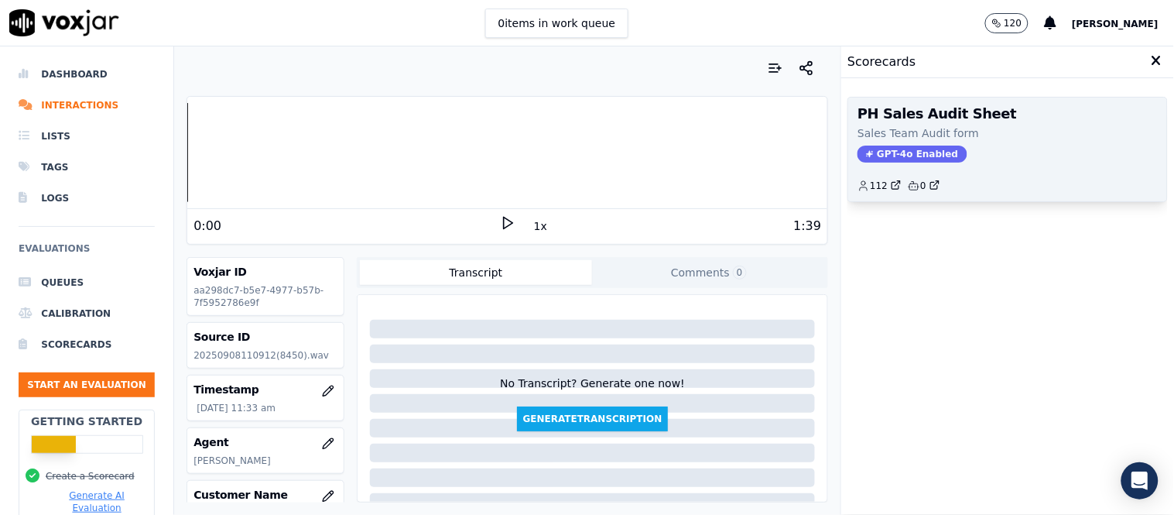
click at [879, 157] on span "GPT-4o Enabled" at bounding box center [911, 153] width 109 height 17
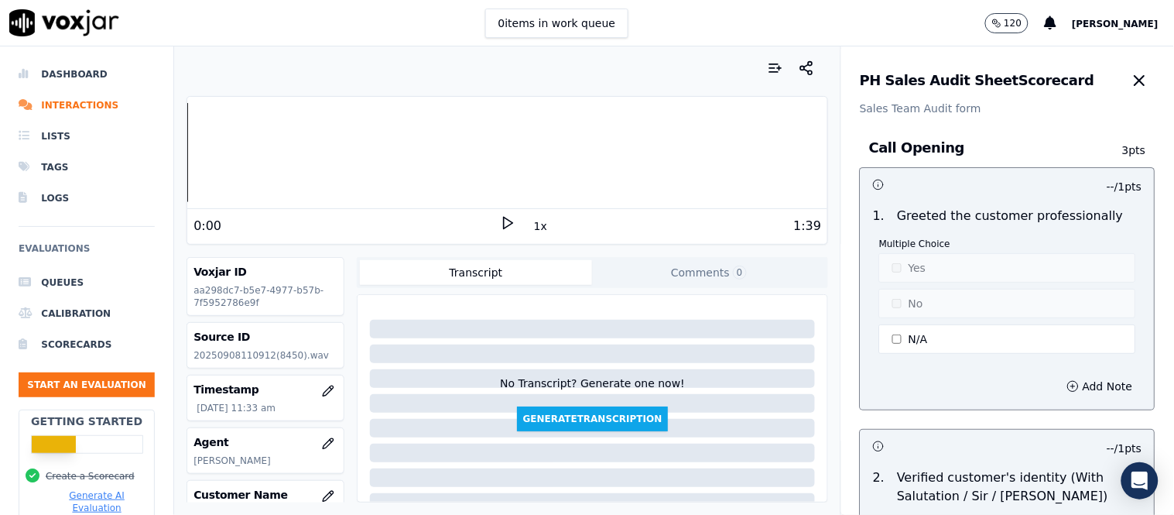
click at [488, 220] on div "0:00" at bounding box center [346, 226] width 306 height 19
click at [504, 222] on polygon at bounding box center [508, 223] width 9 height 12
click at [899, 333] on button "N/A" at bounding box center [1007, 338] width 257 height 29
click at [914, 261] on button "Yes" at bounding box center [1007, 267] width 257 height 29
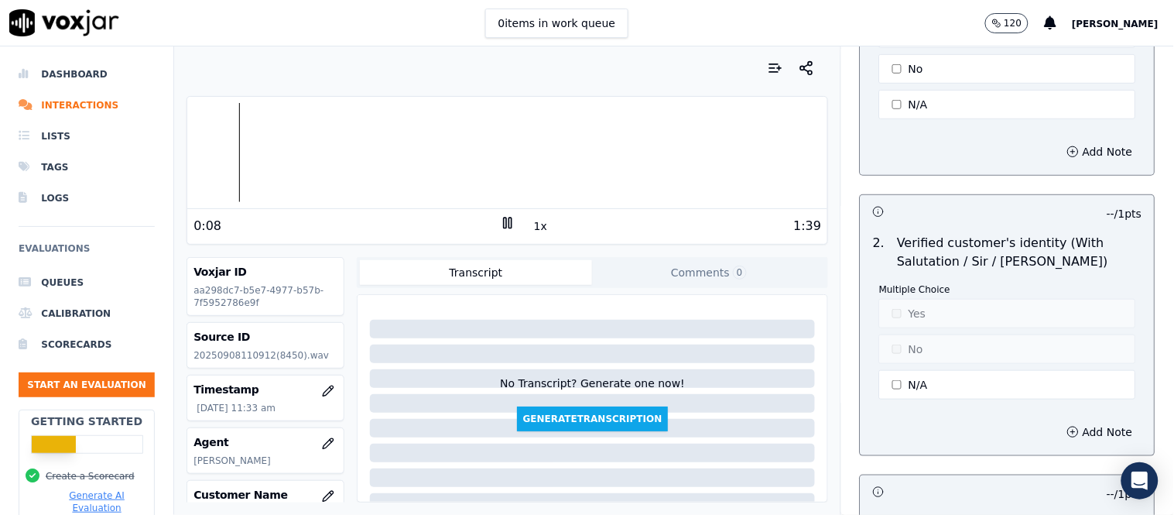
scroll to position [344, 0]
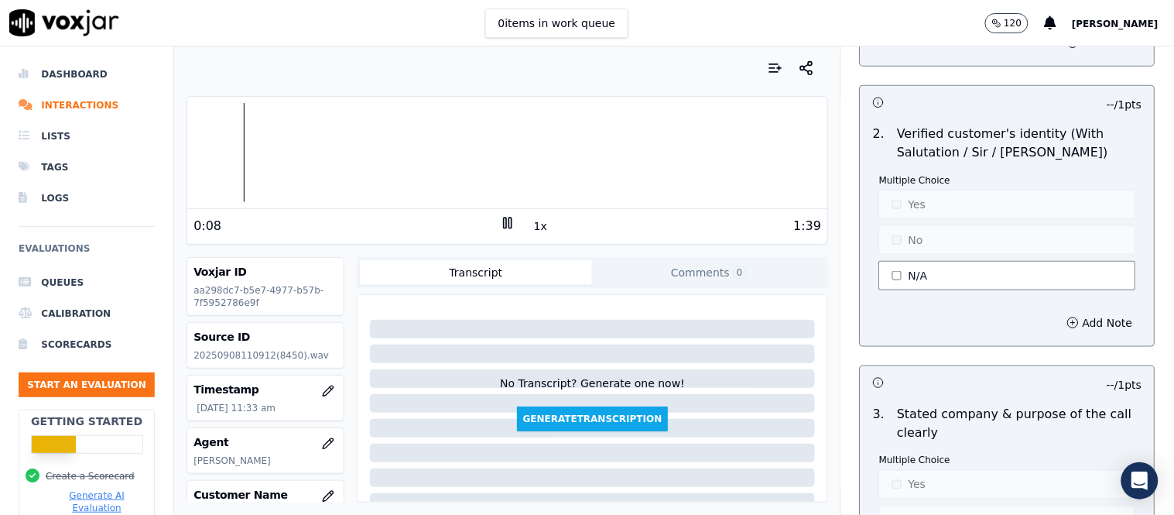
click at [932, 279] on button "N/A" at bounding box center [1007, 275] width 257 height 29
click at [941, 202] on button "Yes" at bounding box center [1007, 204] width 257 height 29
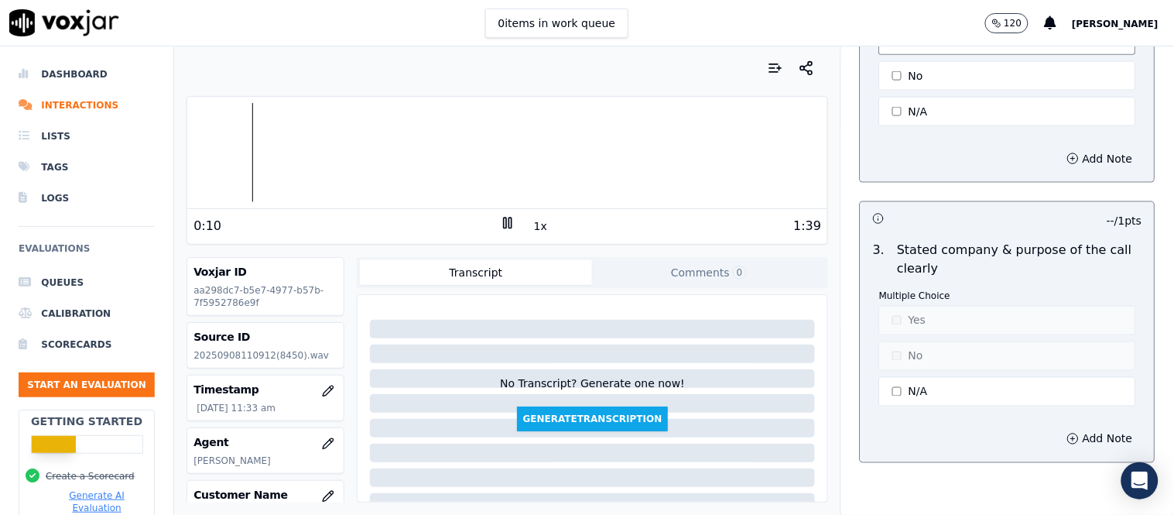
scroll to position [515, 0]
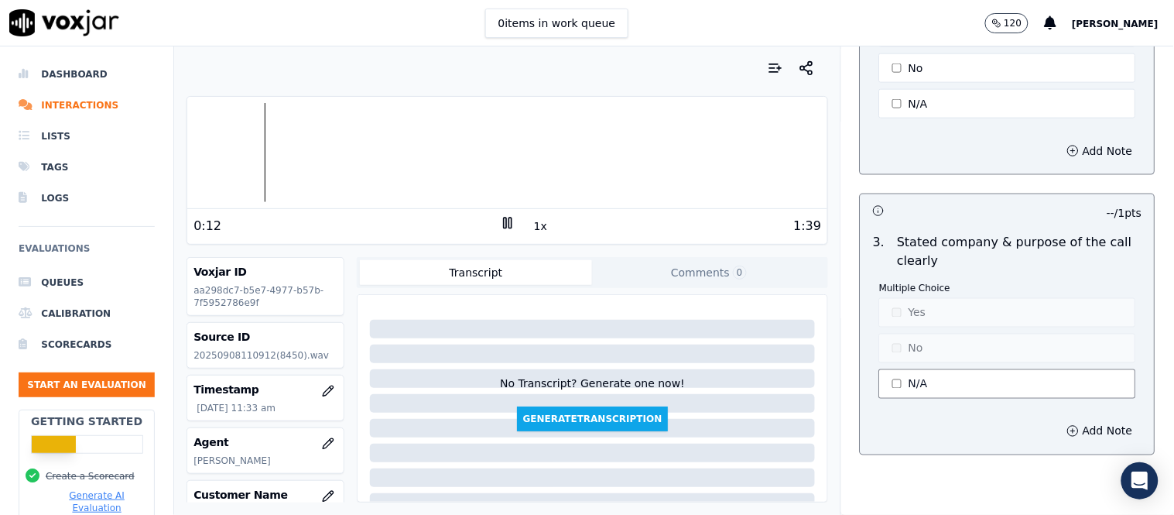
click at [928, 384] on button "N/A" at bounding box center [1007, 383] width 257 height 29
click at [940, 303] on button "Yes" at bounding box center [1007, 312] width 257 height 29
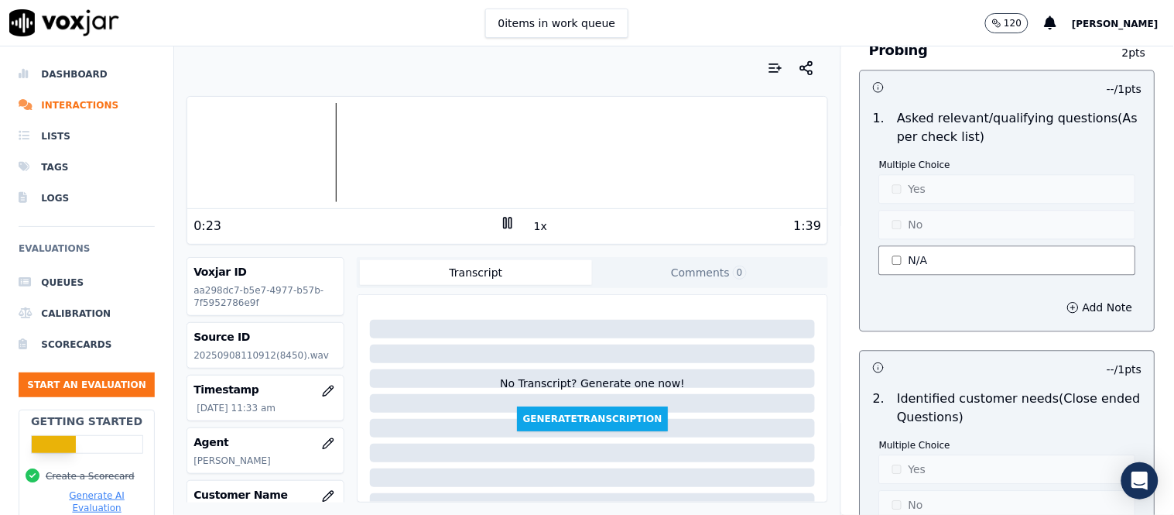
scroll to position [1031, 0]
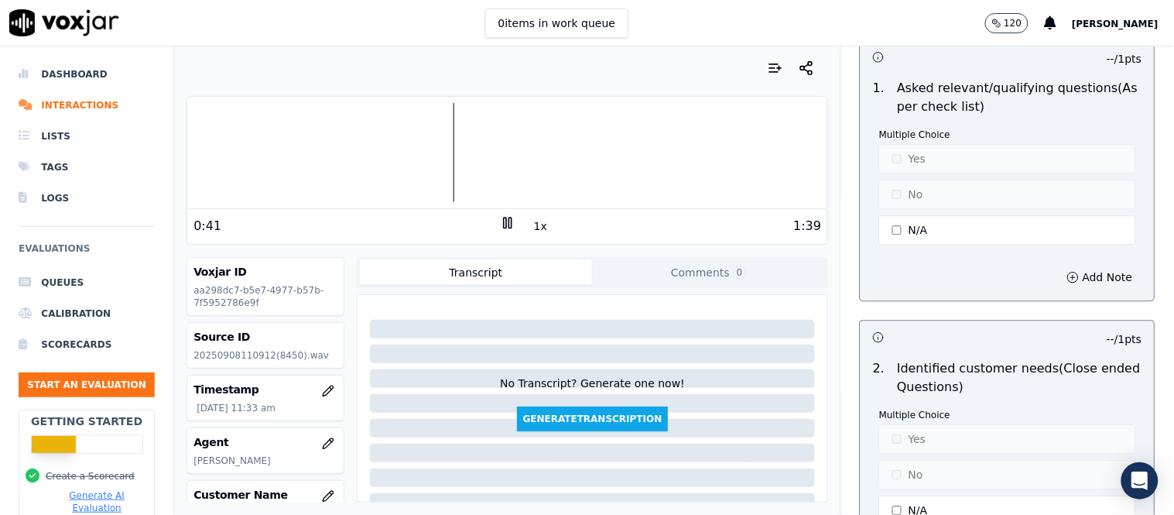
click at [509, 221] on rect at bounding box center [510, 222] width 2 height 10
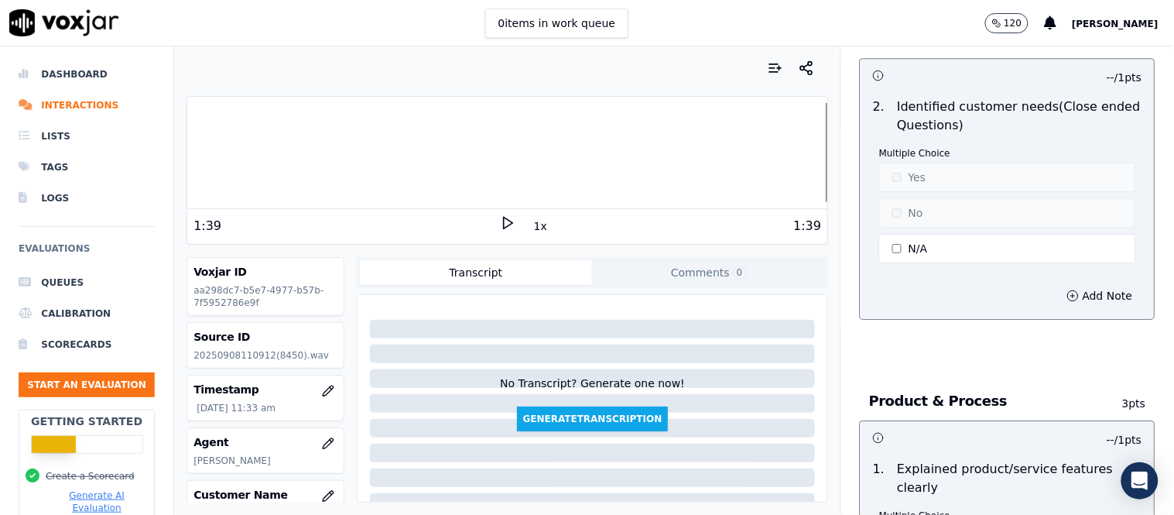
scroll to position [1289, 0]
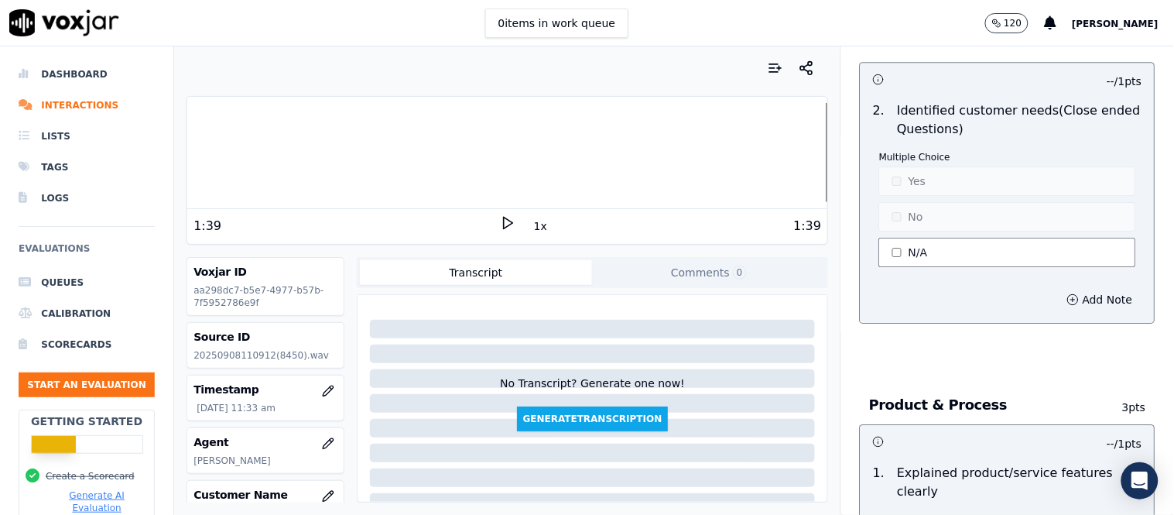
click at [935, 254] on button "N/A" at bounding box center [1007, 252] width 257 height 29
click at [937, 221] on button "No" at bounding box center [1007, 216] width 257 height 29
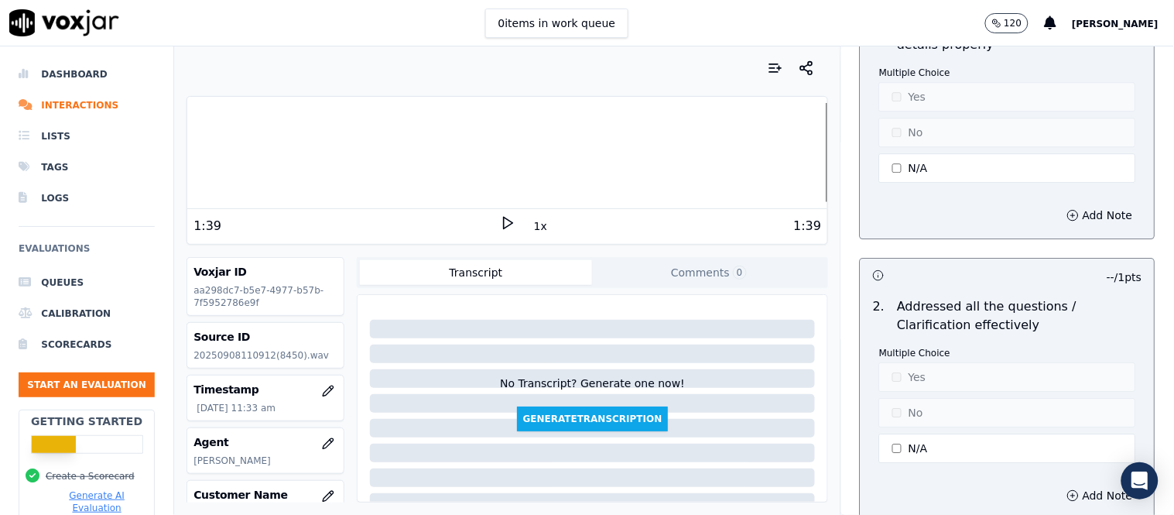
scroll to position [2665, 0]
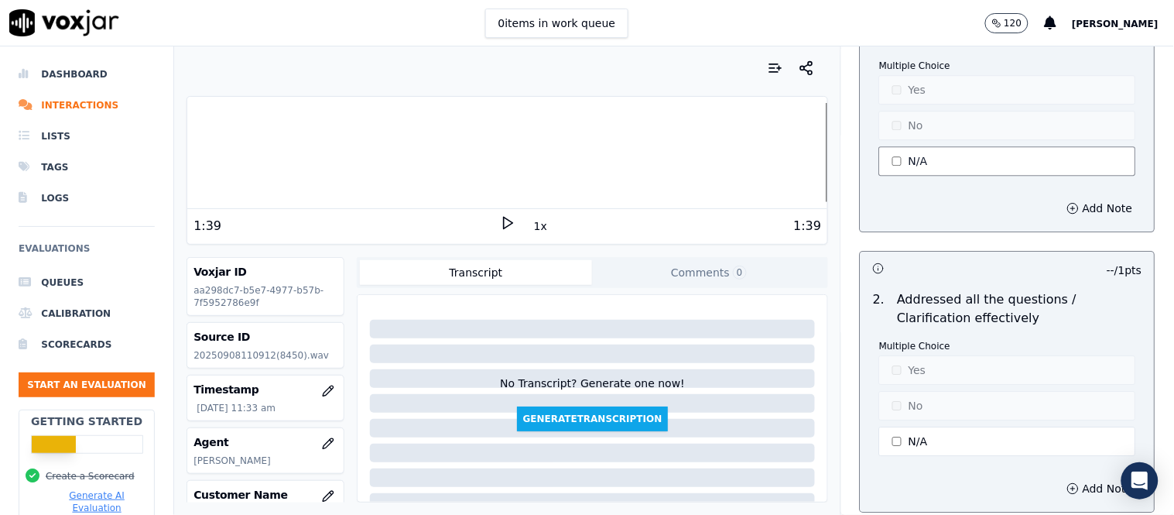
click at [918, 173] on button "N/A" at bounding box center [1007, 160] width 257 height 29
click at [918, 145] on div "Multiple Choice Yes No N/A" at bounding box center [1007, 119] width 257 height 119
click at [926, 125] on button "No" at bounding box center [1007, 125] width 257 height 29
click at [1065, 209] on button "Add Note" at bounding box center [1100, 208] width 84 height 22
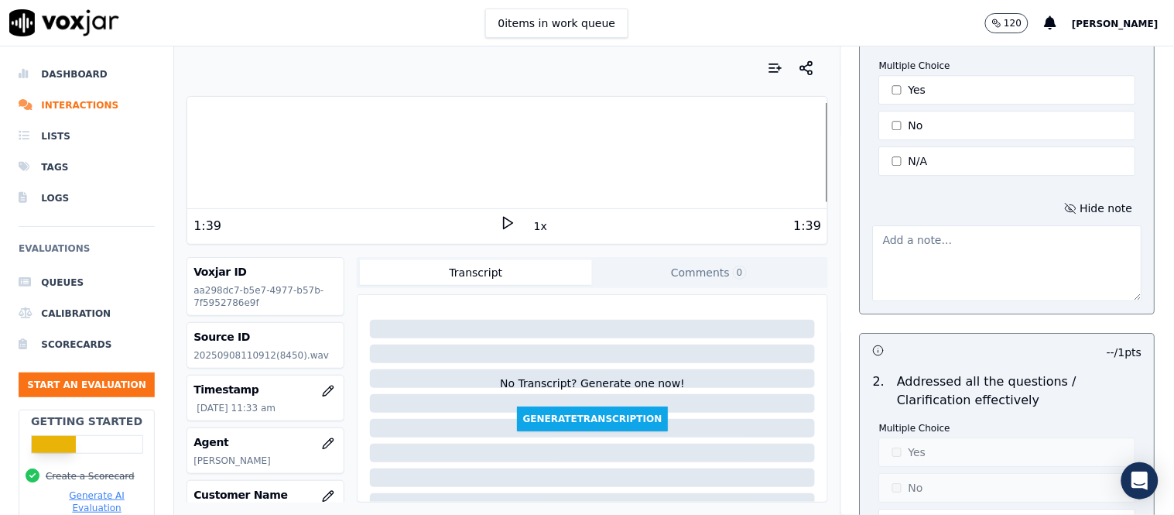
click at [939, 251] on textarea at bounding box center [1007, 263] width 269 height 76
type textarea "d"
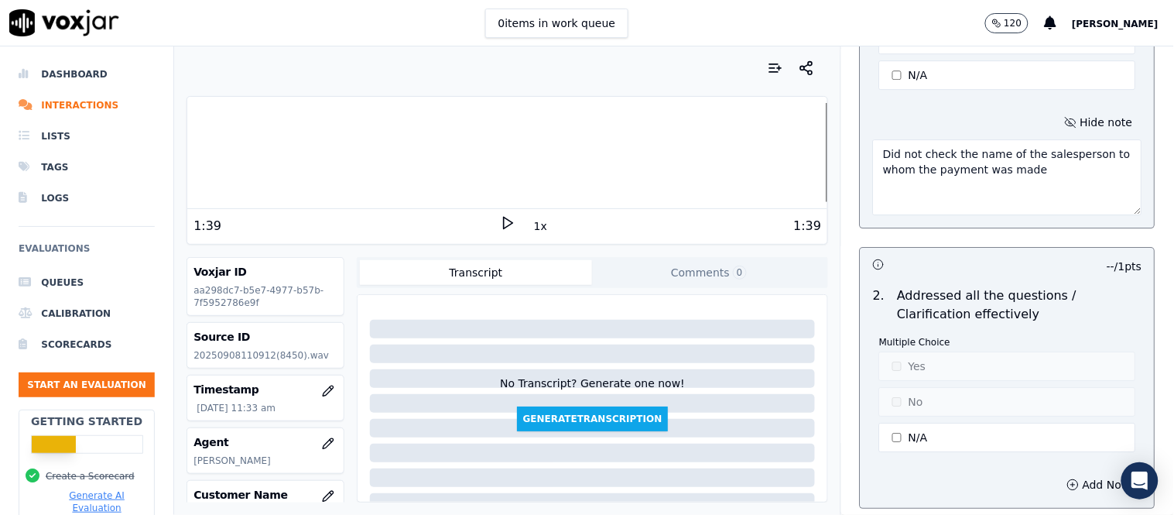
scroll to position [2836, 0]
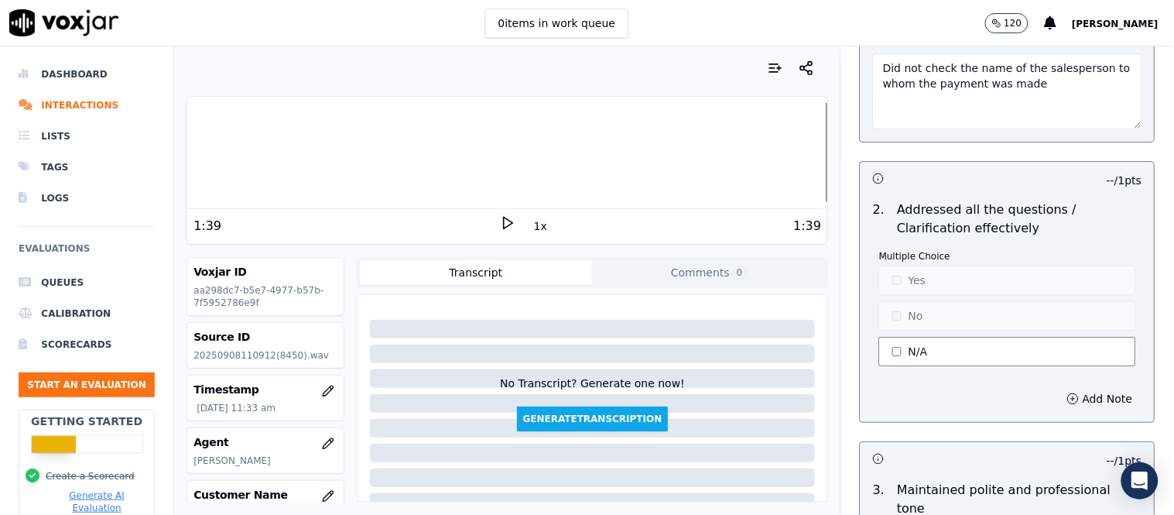
type textarea "Did not check the name of the salesperson to whom the payment was made"
click at [901, 350] on button "N/A" at bounding box center [1007, 351] width 257 height 29
click at [900, 320] on button "No" at bounding box center [1007, 315] width 257 height 29
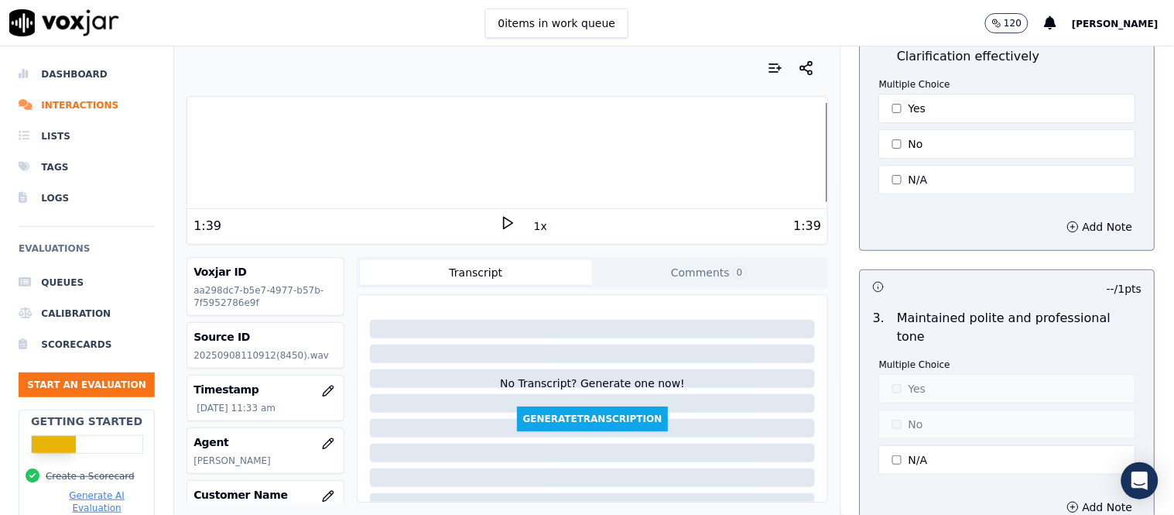
scroll to position [3095, 0]
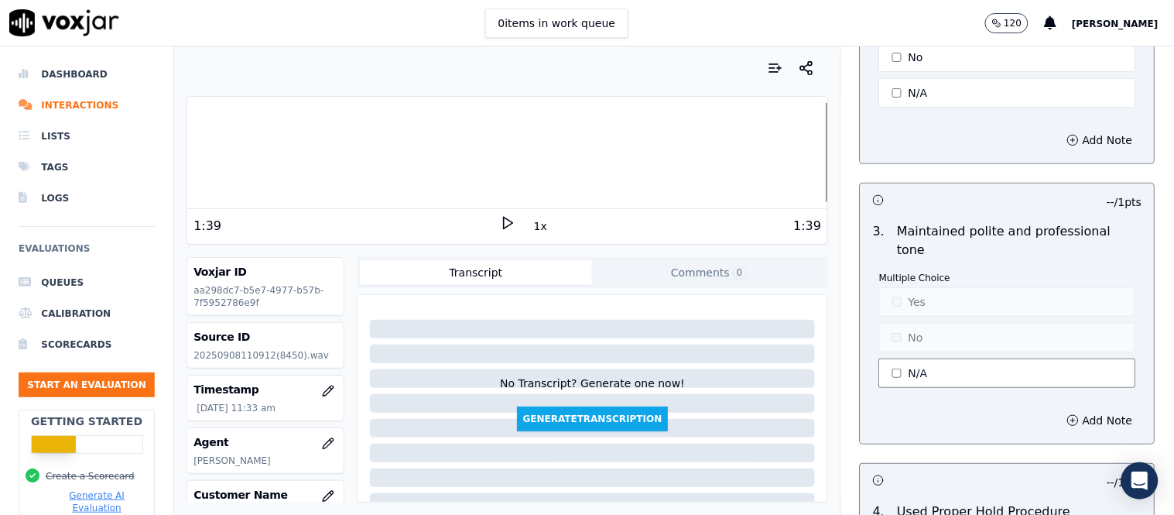
click at [935, 358] on button "N/A" at bounding box center [1007, 372] width 257 height 29
click at [915, 294] on button "Yes" at bounding box center [1007, 301] width 257 height 29
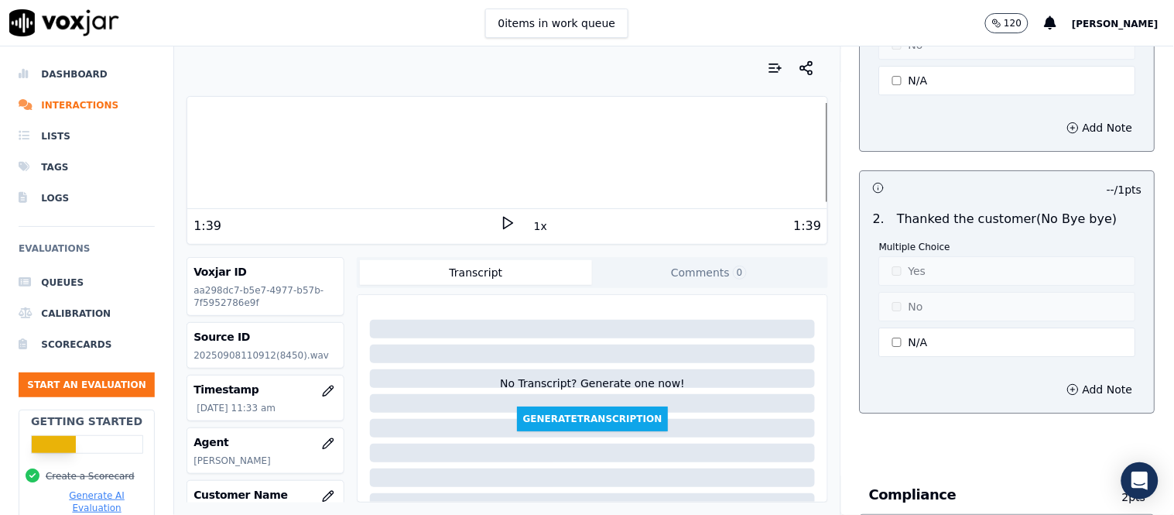
scroll to position [4298, 0]
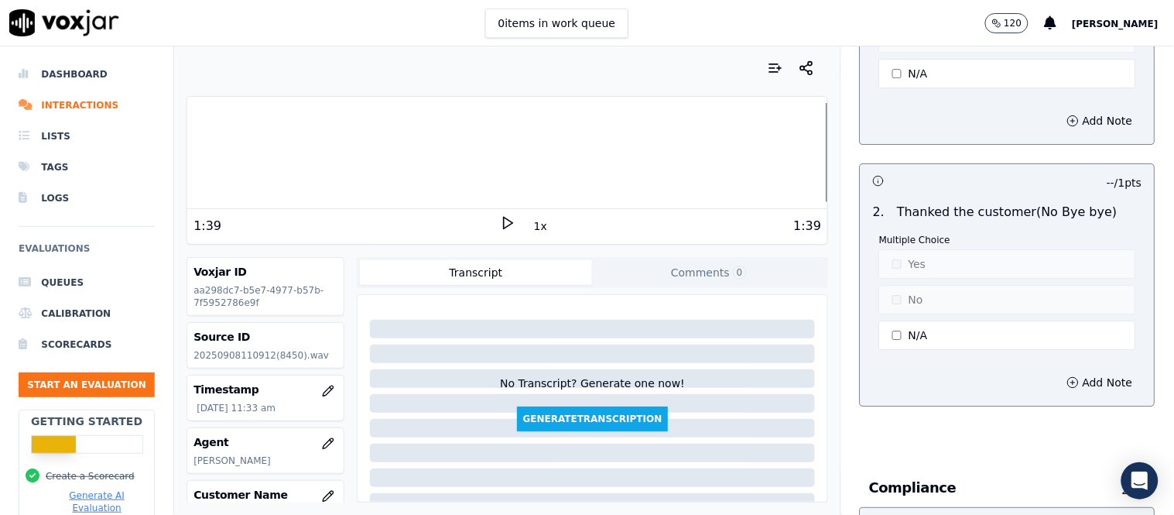
click at [733, 158] on div at bounding box center [507, 152] width 640 height 99
click at [515, 227] on div "1:39" at bounding box center [668, 226] width 306 height 19
click at [504, 218] on polygon at bounding box center [508, 223] width 9 height 12
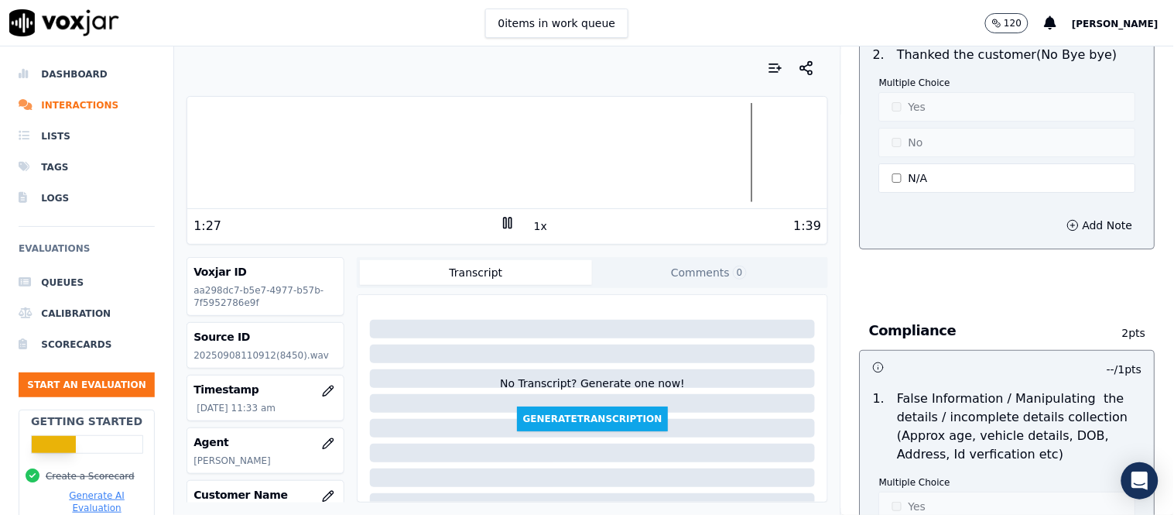
scroll to position [4642, 0]
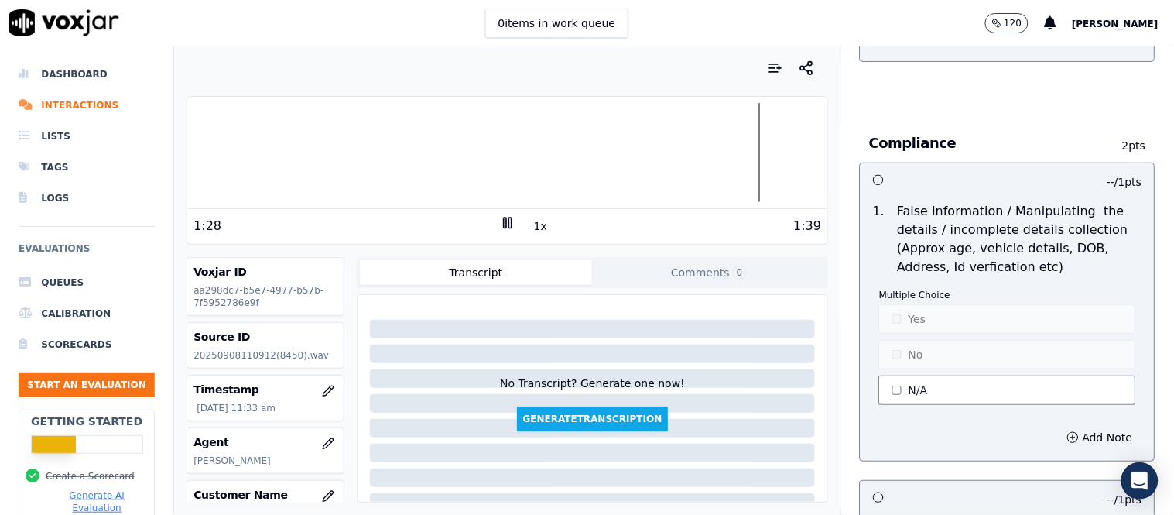
click at [952, 379] on button "N/A" at bounding box center [1007, 389] width 257 height 29
click at [947, 352] on button "No" at bounding box center [1007, 354] width 257 height 29
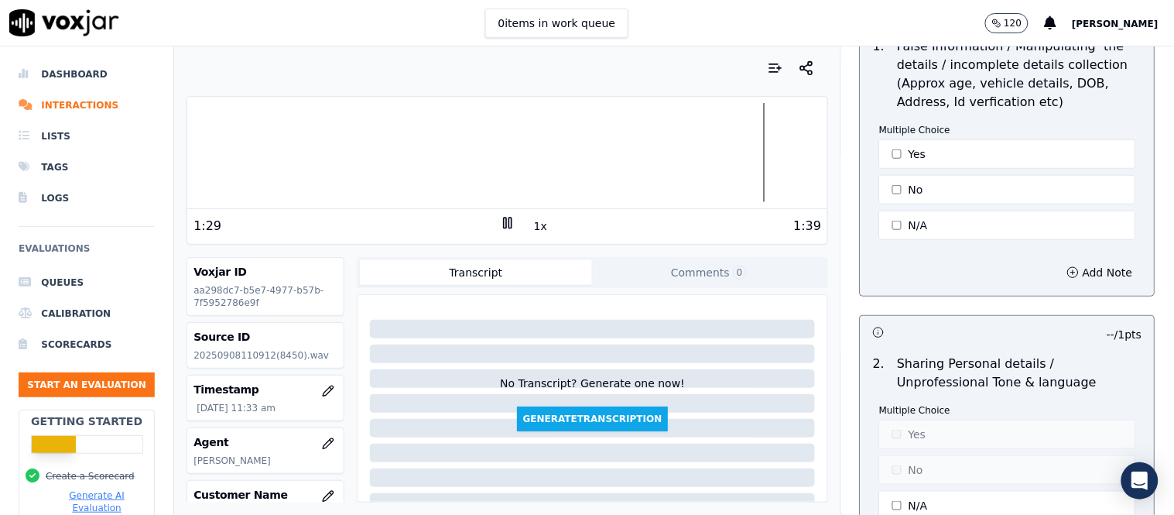
scroll to position [4986, 0]
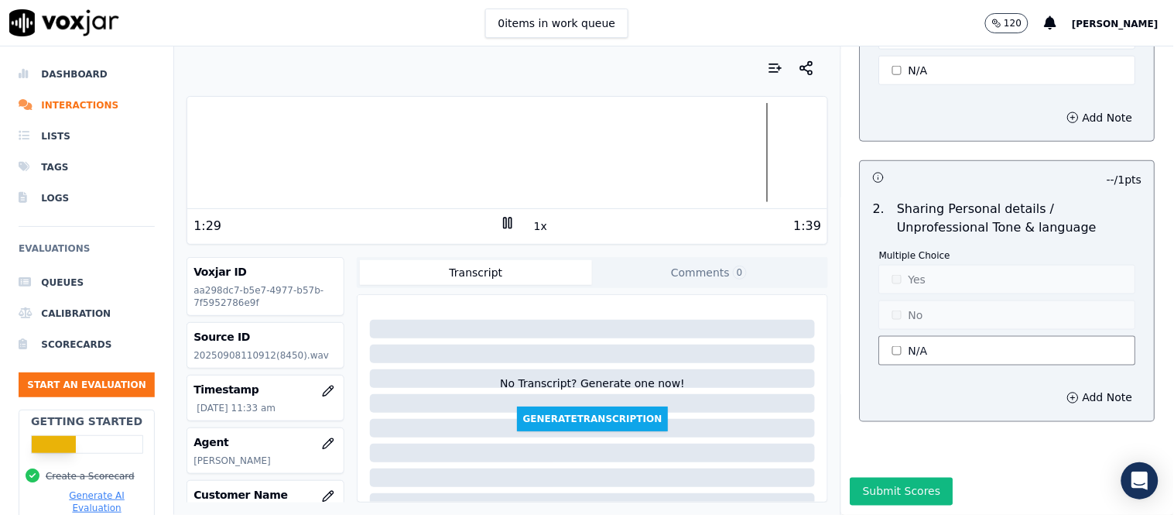
click at [946, 336] on button "N/A" at bounding box center [1007, 350] width 257 height 29
click at [940, 300] on button "No" at bounding box center [1007, 314] width 257 height 29
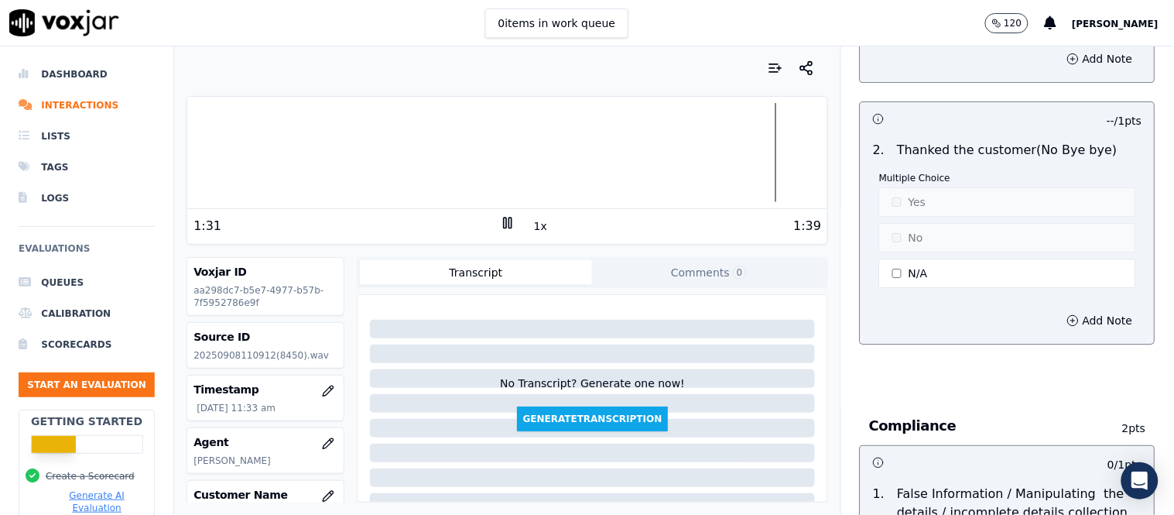
scroll to position [4384, 0]
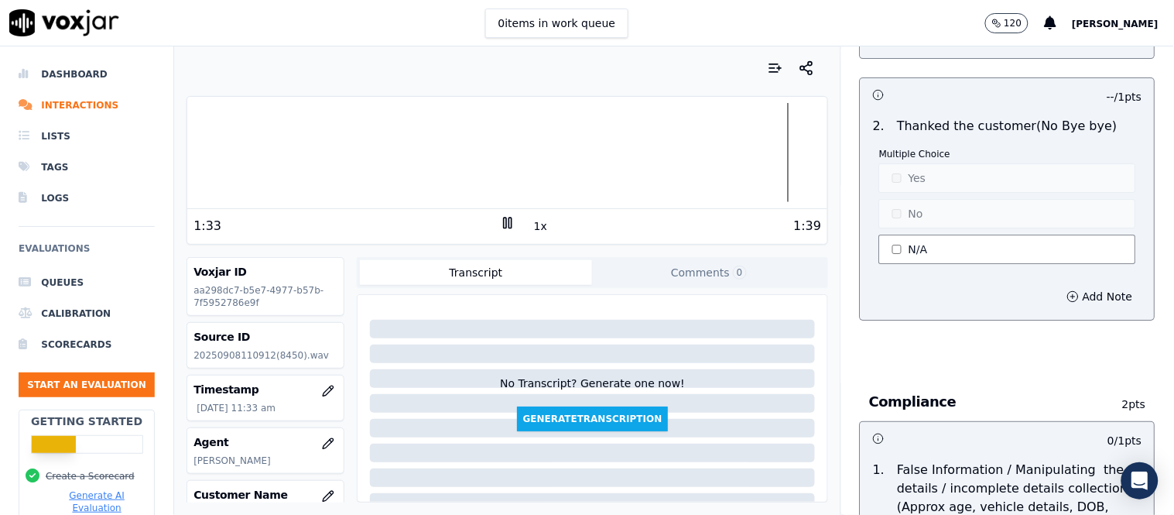
click at [947, 234] on button "N/A" at bounding box center [1007, 248] width 257 height 29
click at [933, 203] on button "No" at bounding box center [1007, 213] width 257 height 29
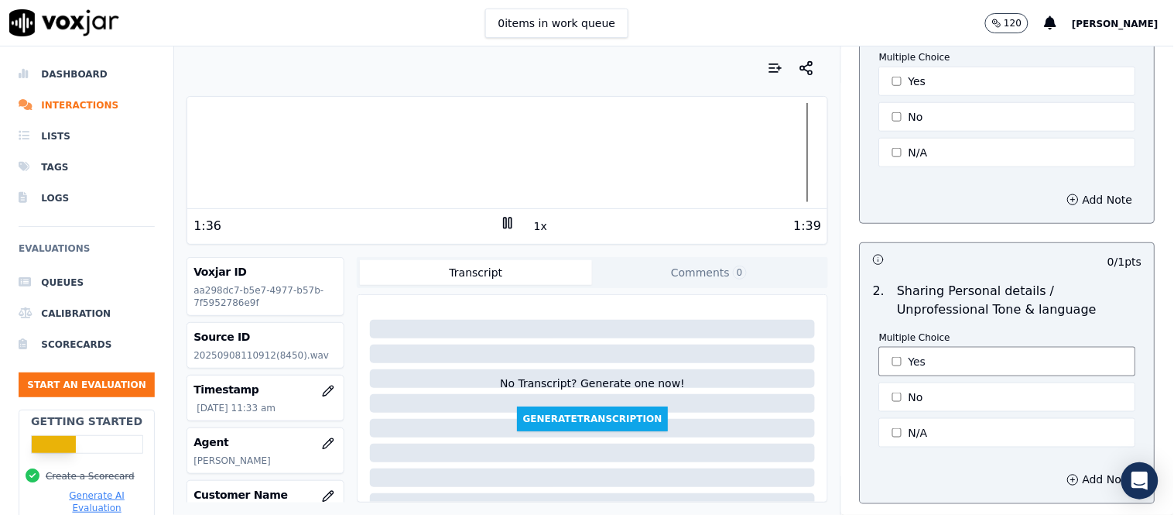
scroll to position [4994, 0]
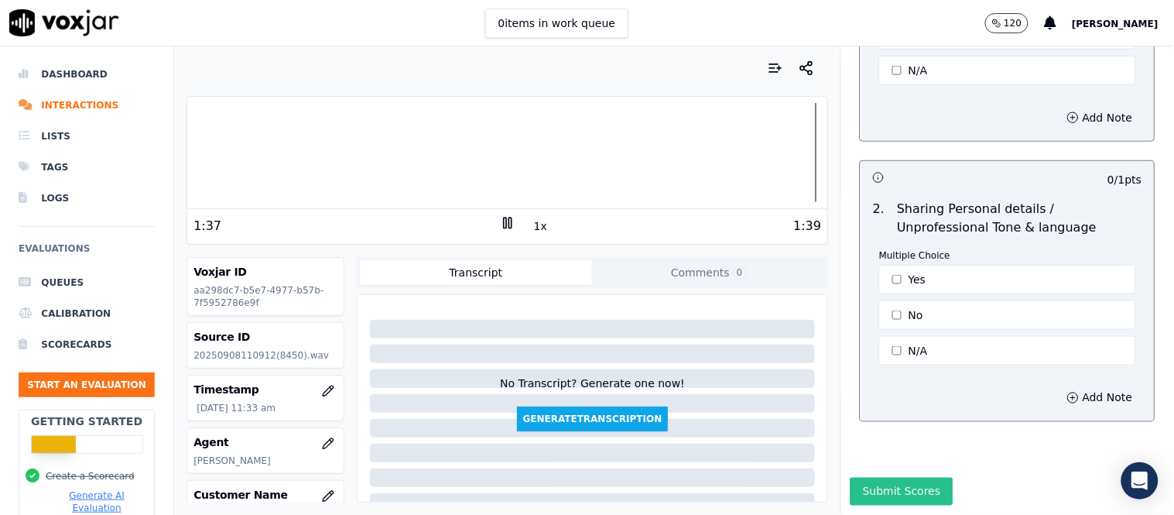
click at [863, 477] on button "Submit Scores" at bounding box center [901, 491] width 103 height 28
